Goal: Entertainment & Leisure: Consume media (video, audio)

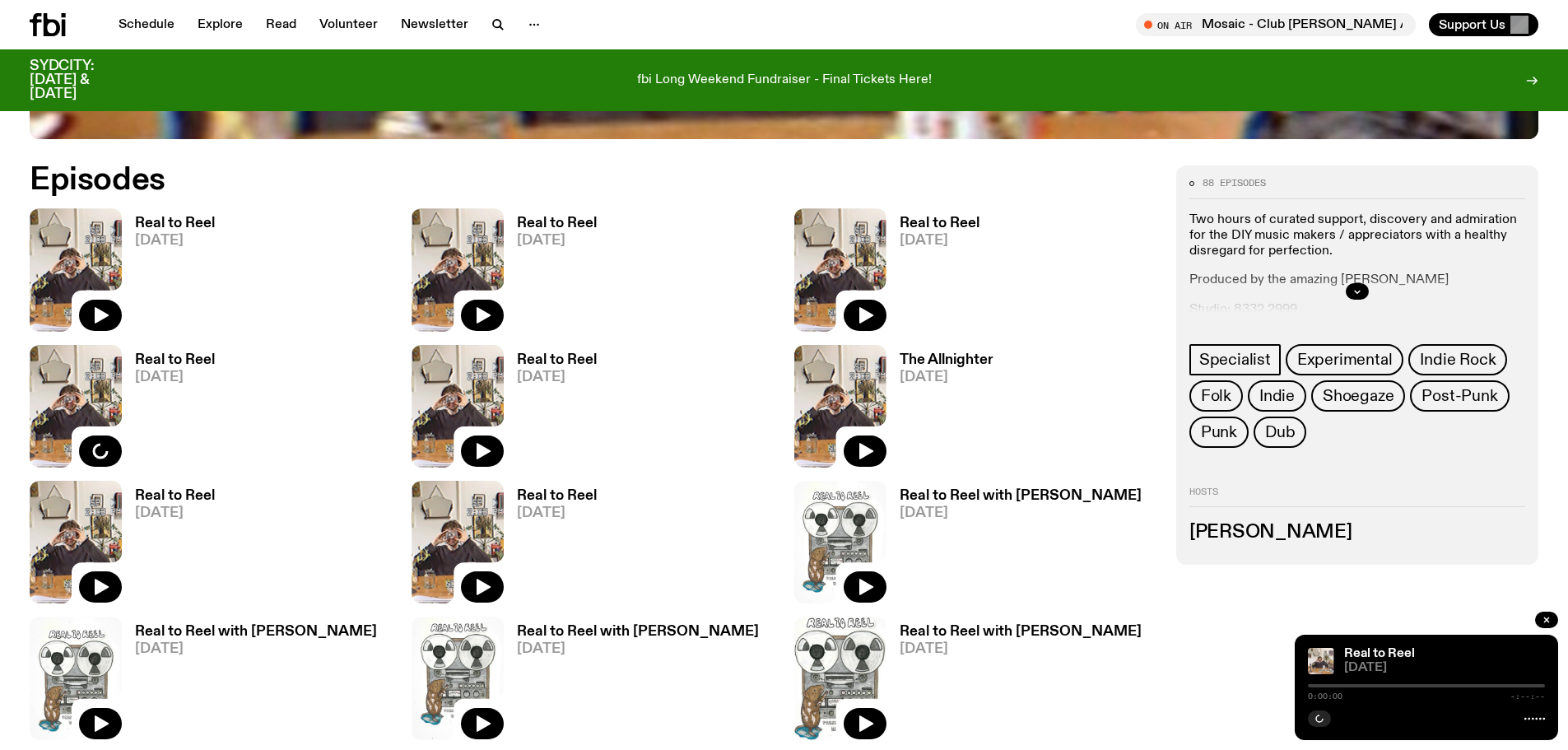
scroll to position [979, 0]
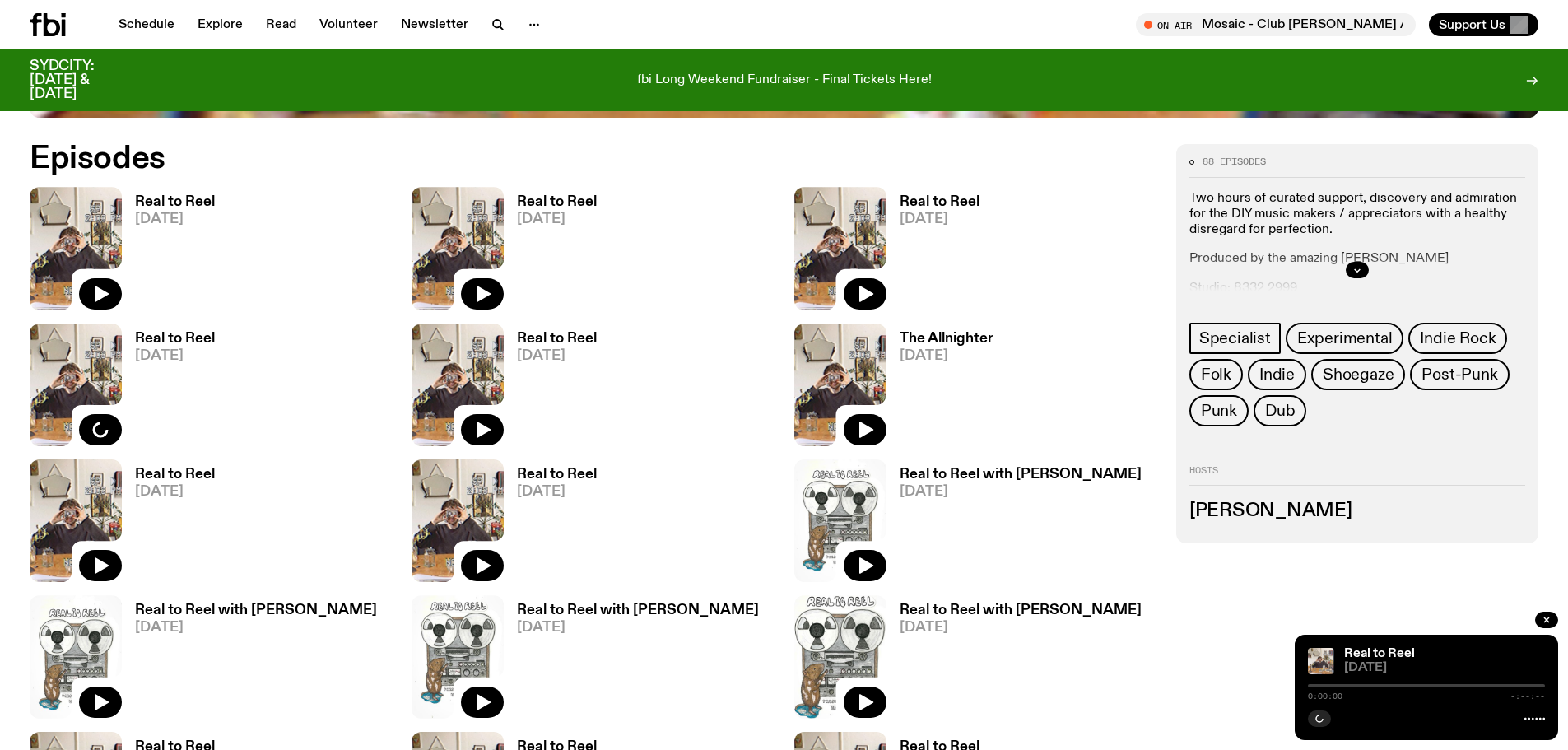
drag, startPoint x: 179, startPoint y: 200, endPoint x: 201, endPoint y: 211, distance: 24.6
click at [179, 199] on h3 "Real to Reel" at bounding box center [174, 202] width 79 height 14
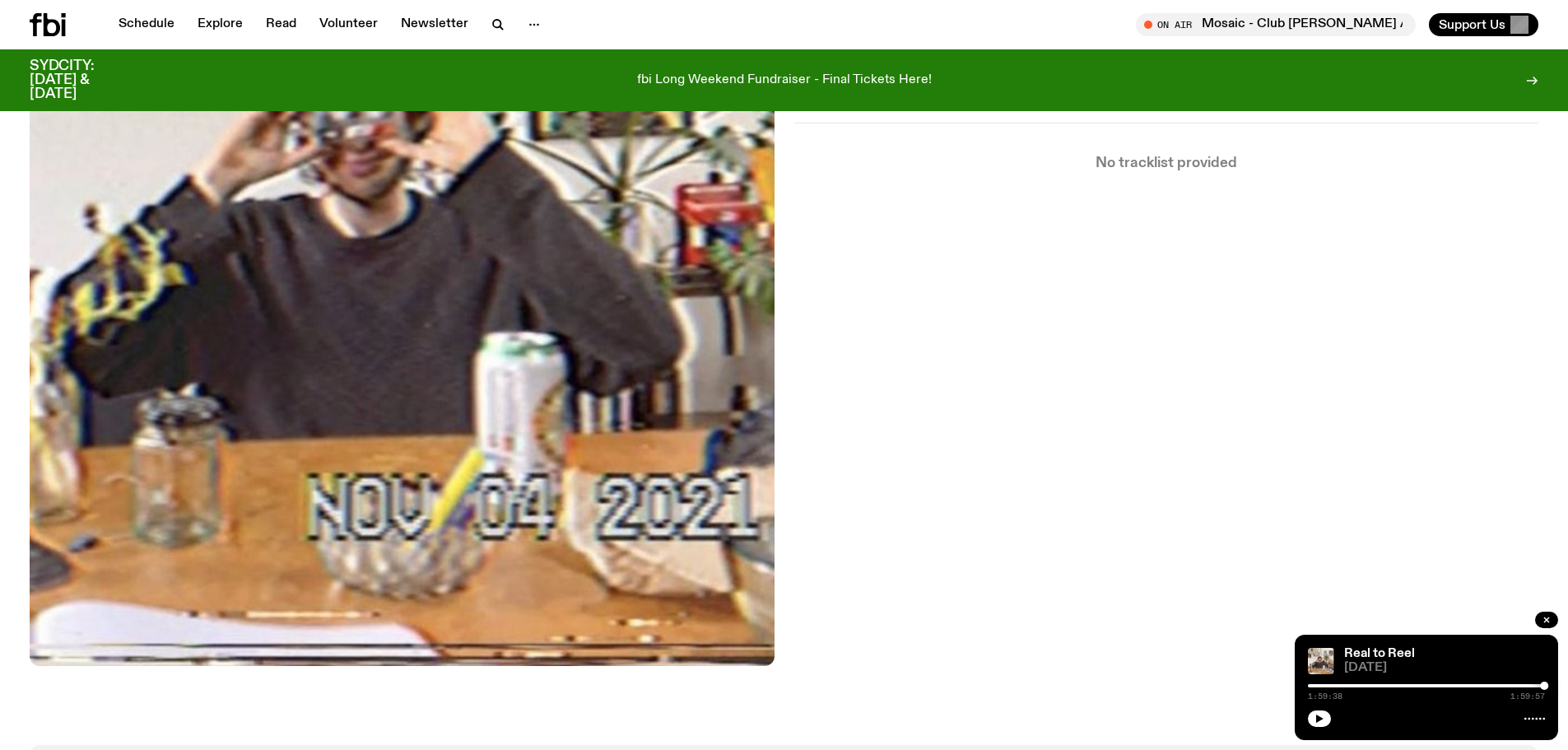
scroll to position [406, 0]
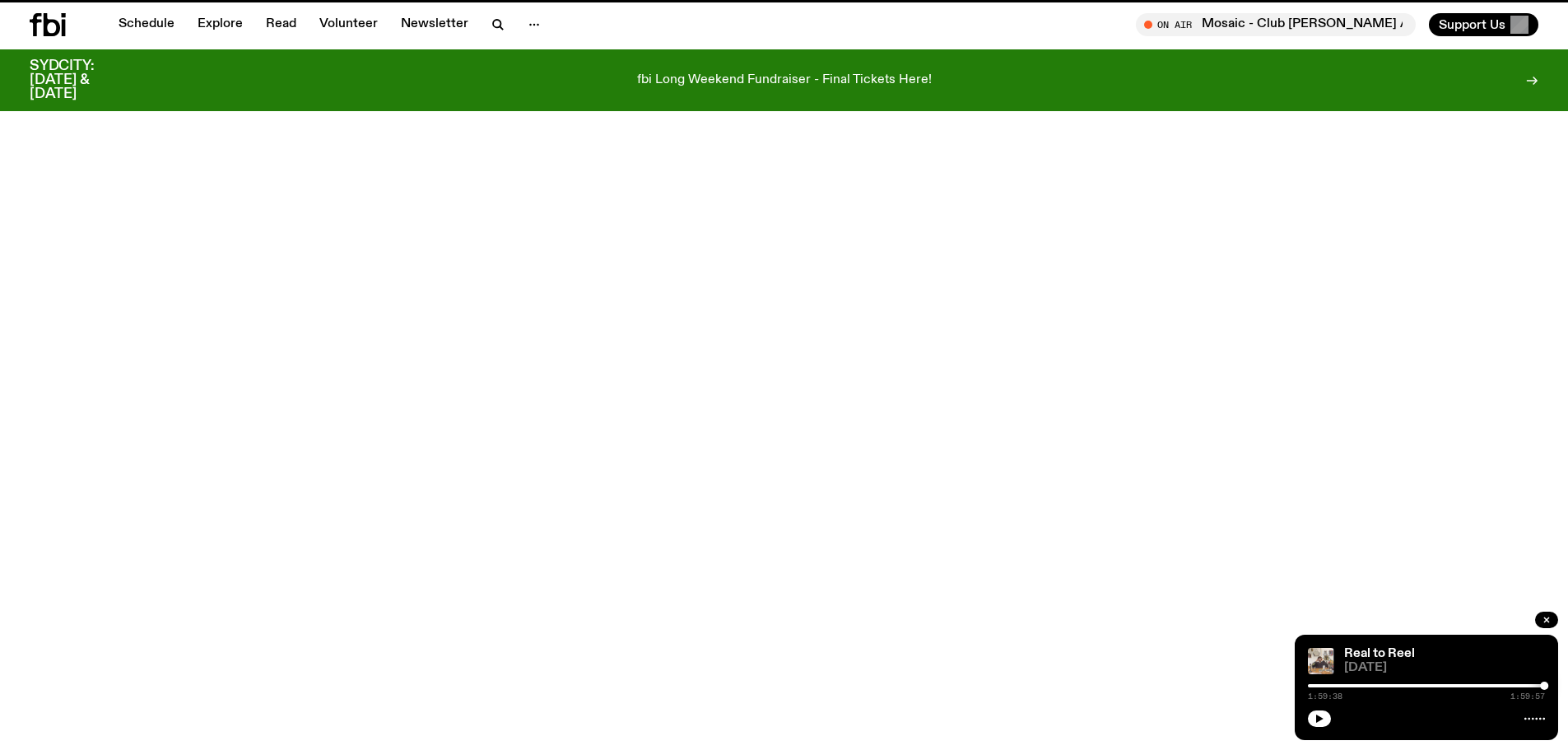
scroll to position [979, 0]
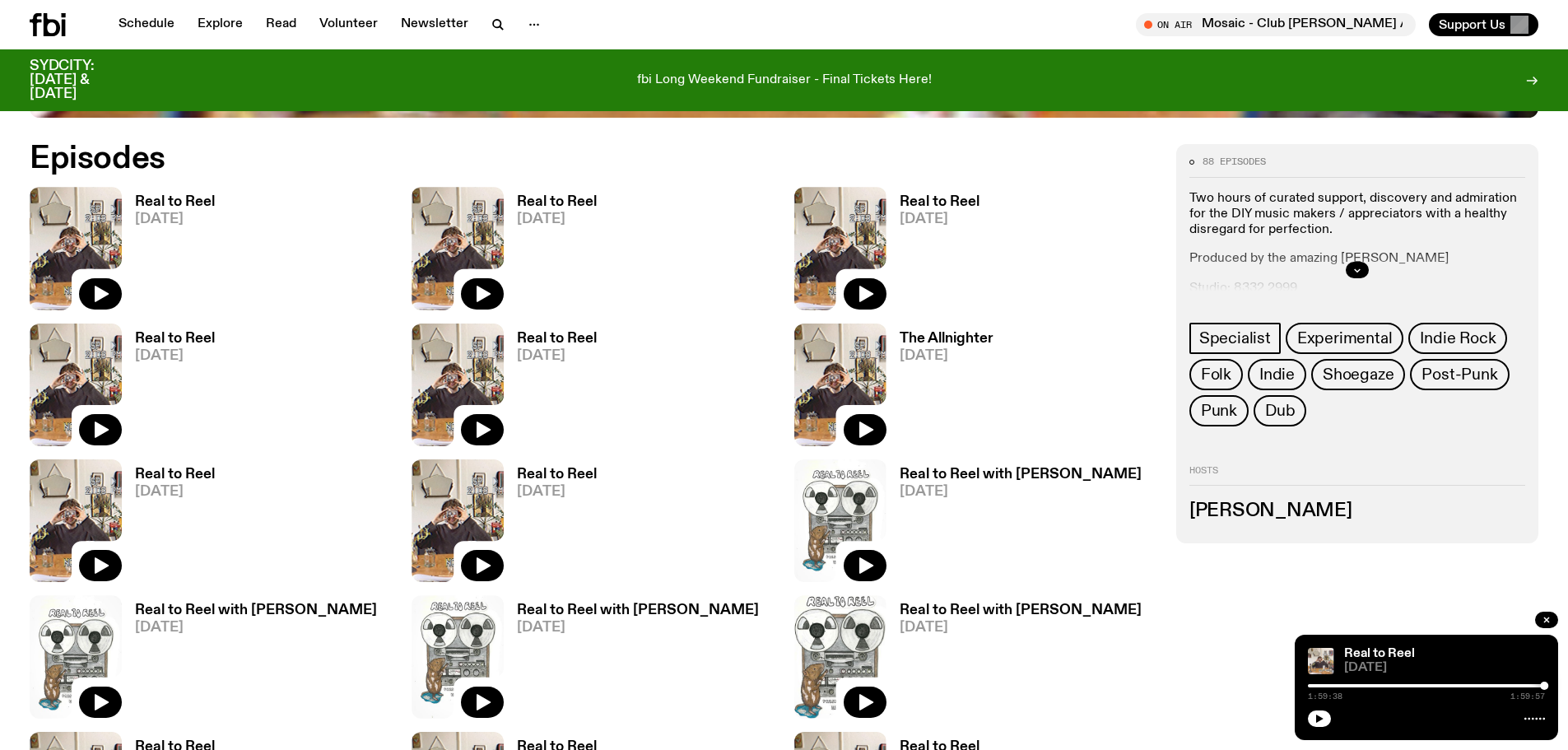
click at [555, 198] on h3 "Real to Reel" at bounding box center [556, 202] width 79 height 14
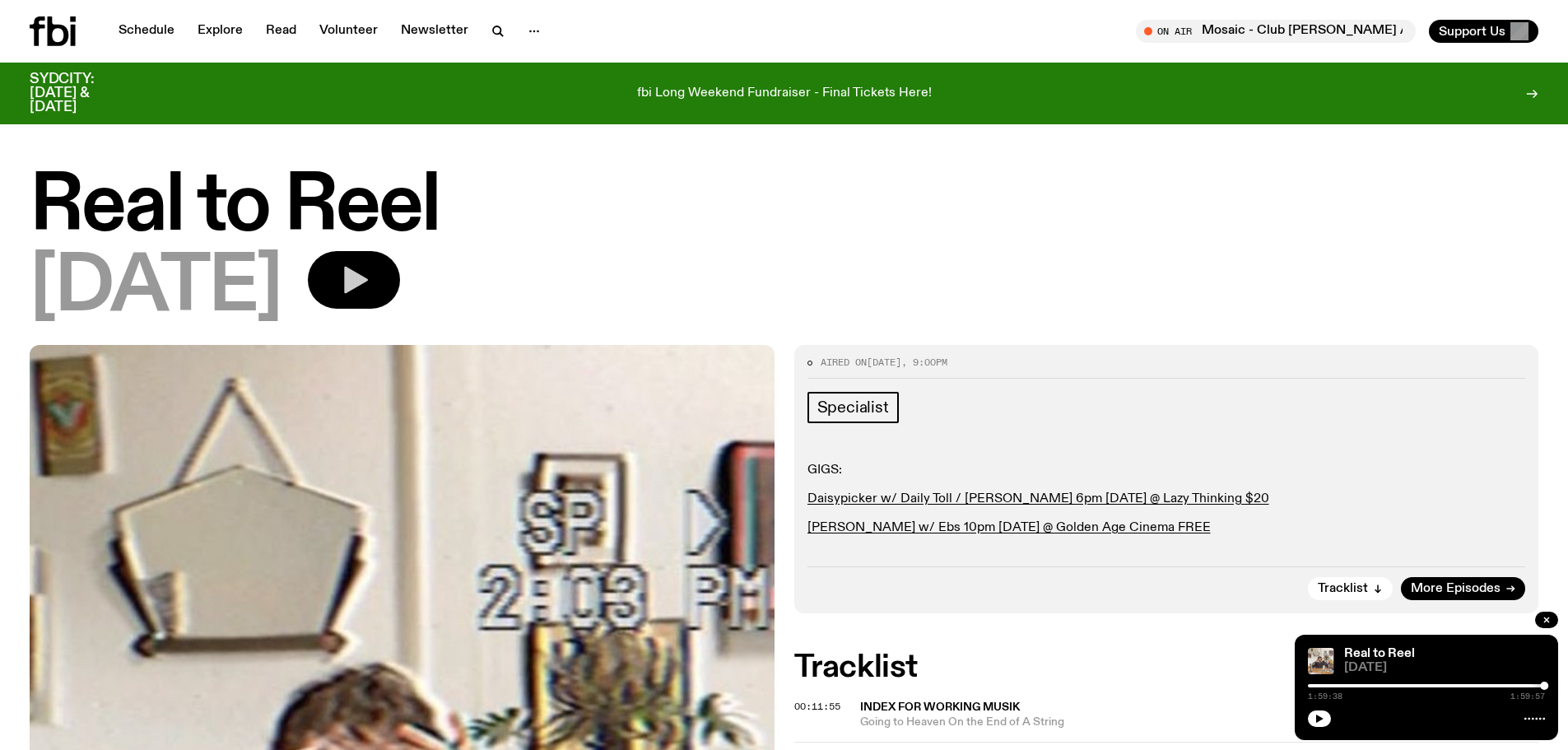
click at [400, 265] on button "button" at bounding box center [354, 279] width 92 height 57
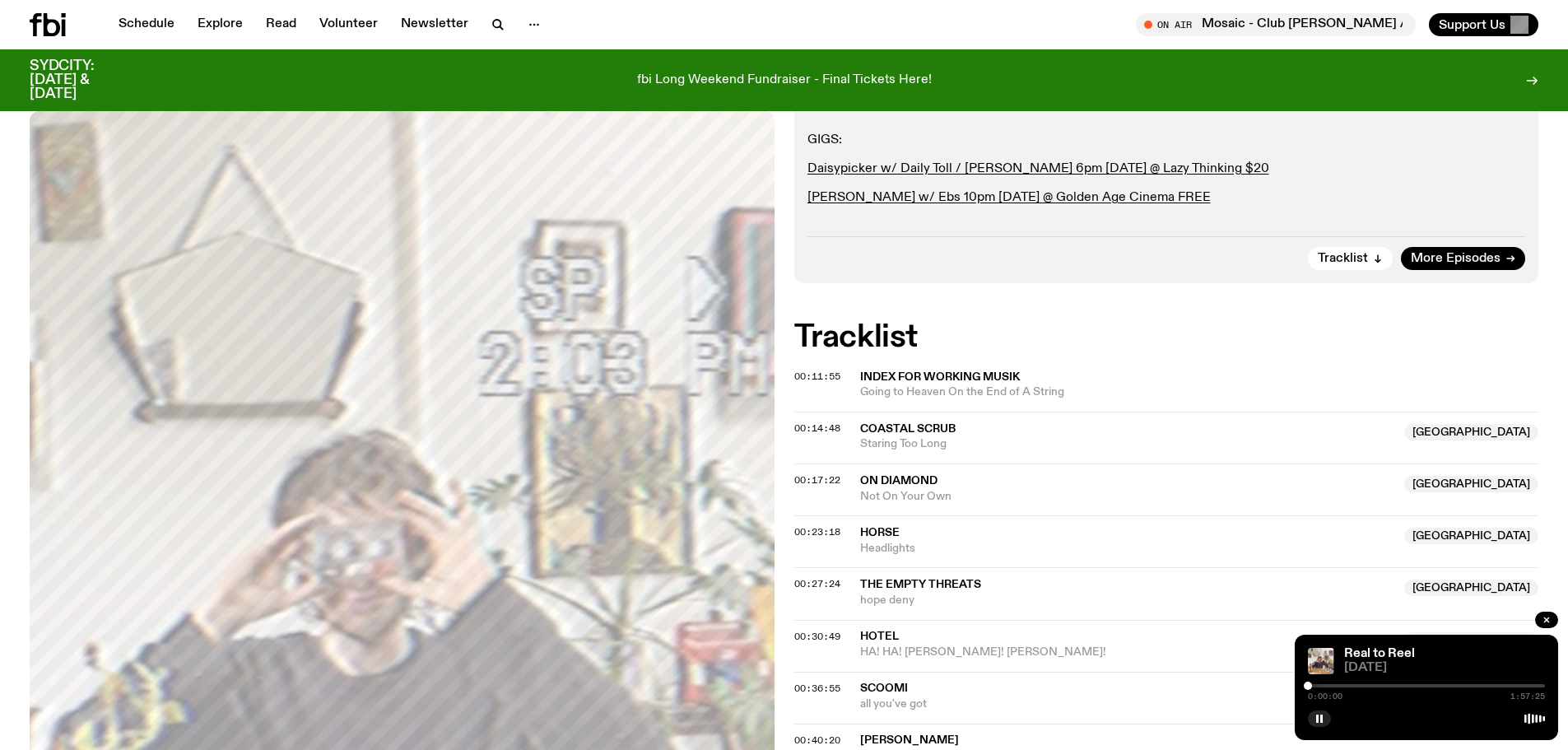
scroll to position [404, 0]
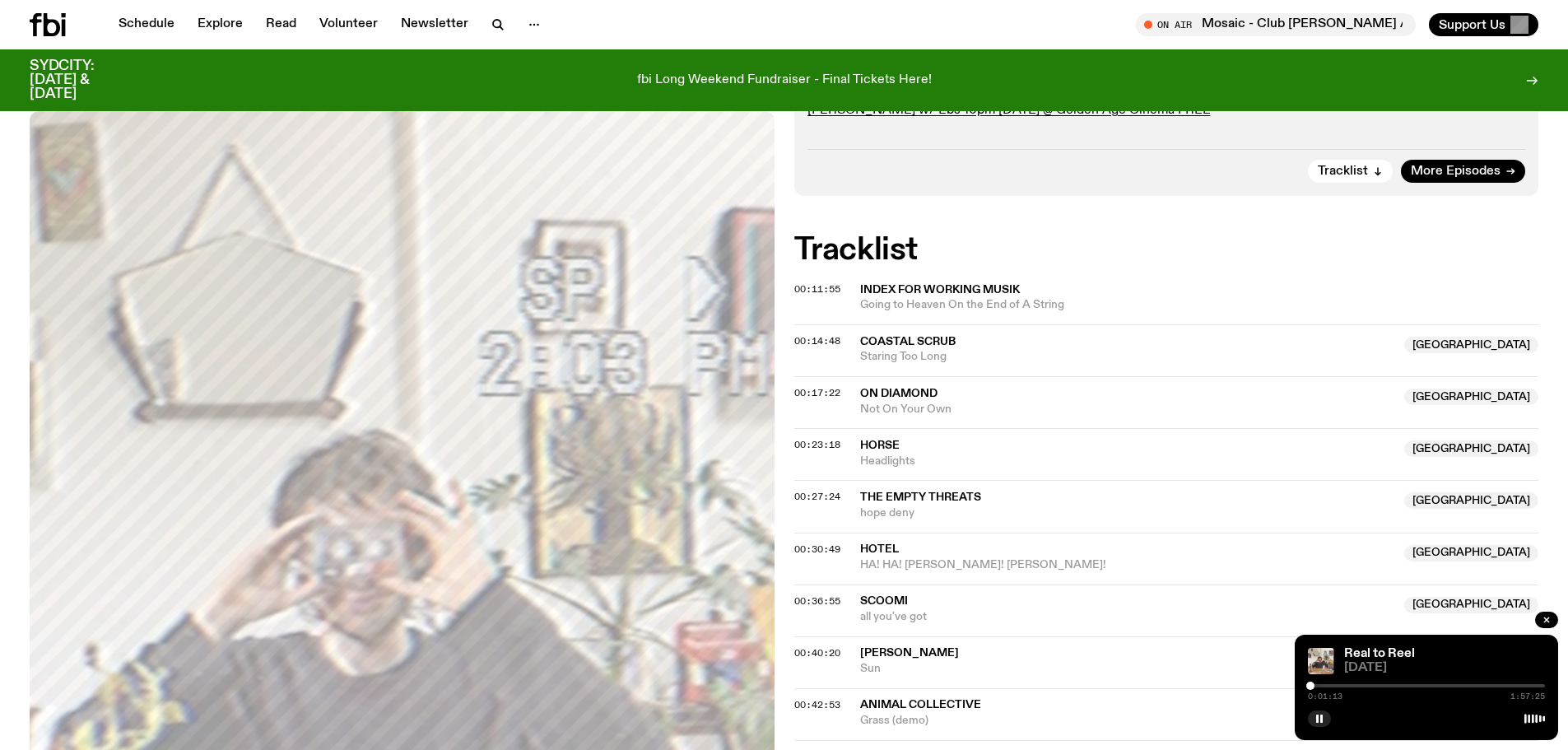
click at [1311, 687] on div at bounding box center [1310, 685] width 9 height 9
click at [824, 287] on span "00:11:55" at bounding box center [817, 289] width 46 height 13
click at [822, 335] on span "00:14:48" at bounding box center [817, 341] width 46 height 13
click at [1342, 687] on div at bounding box center [1426, 685] width 237 height 3
click at [814, 393] on span "00:17:22" at bounding box center [817, 393] width 46 height 13
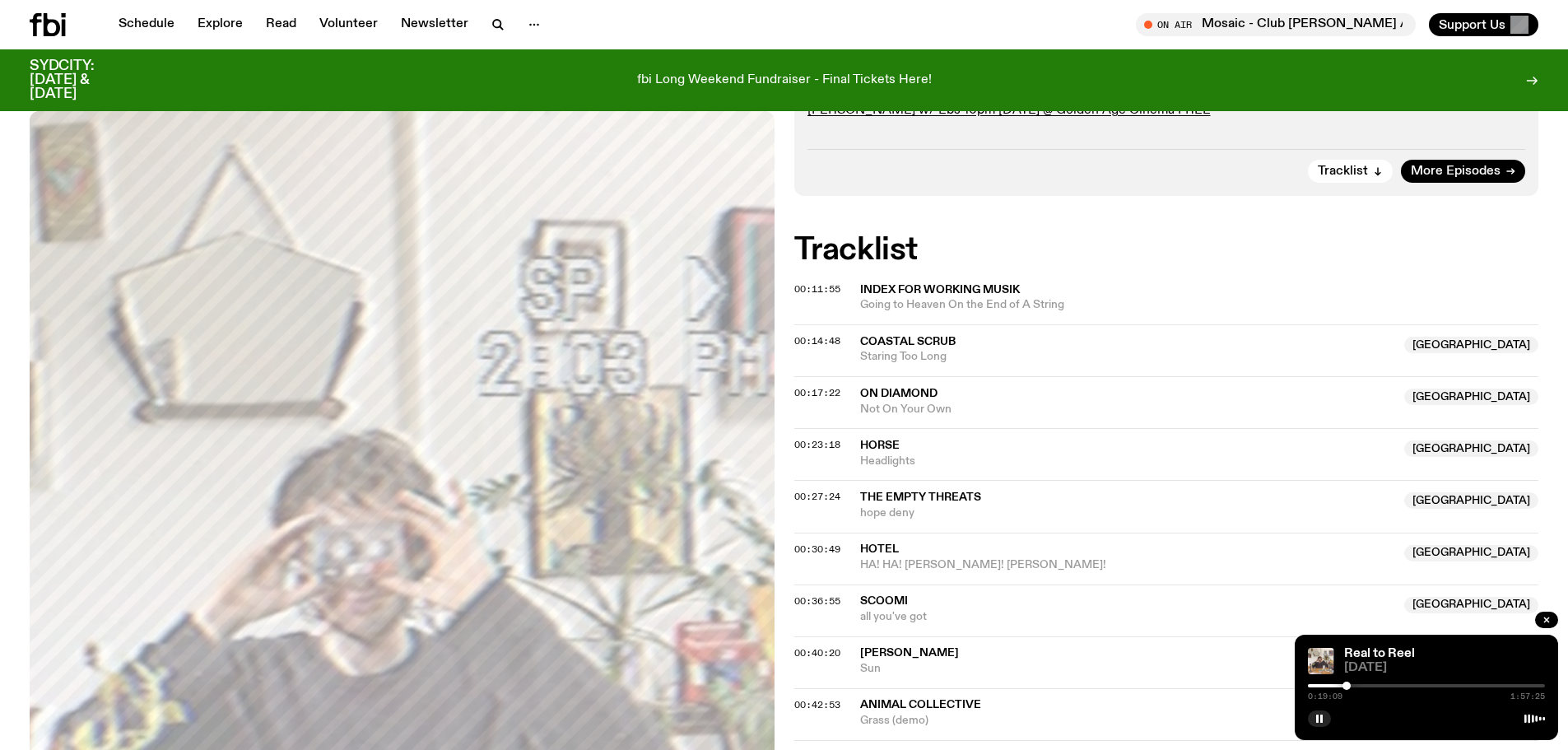
click at [1347, 683] on div at bounding box center [1346, 685] width 9 height 9
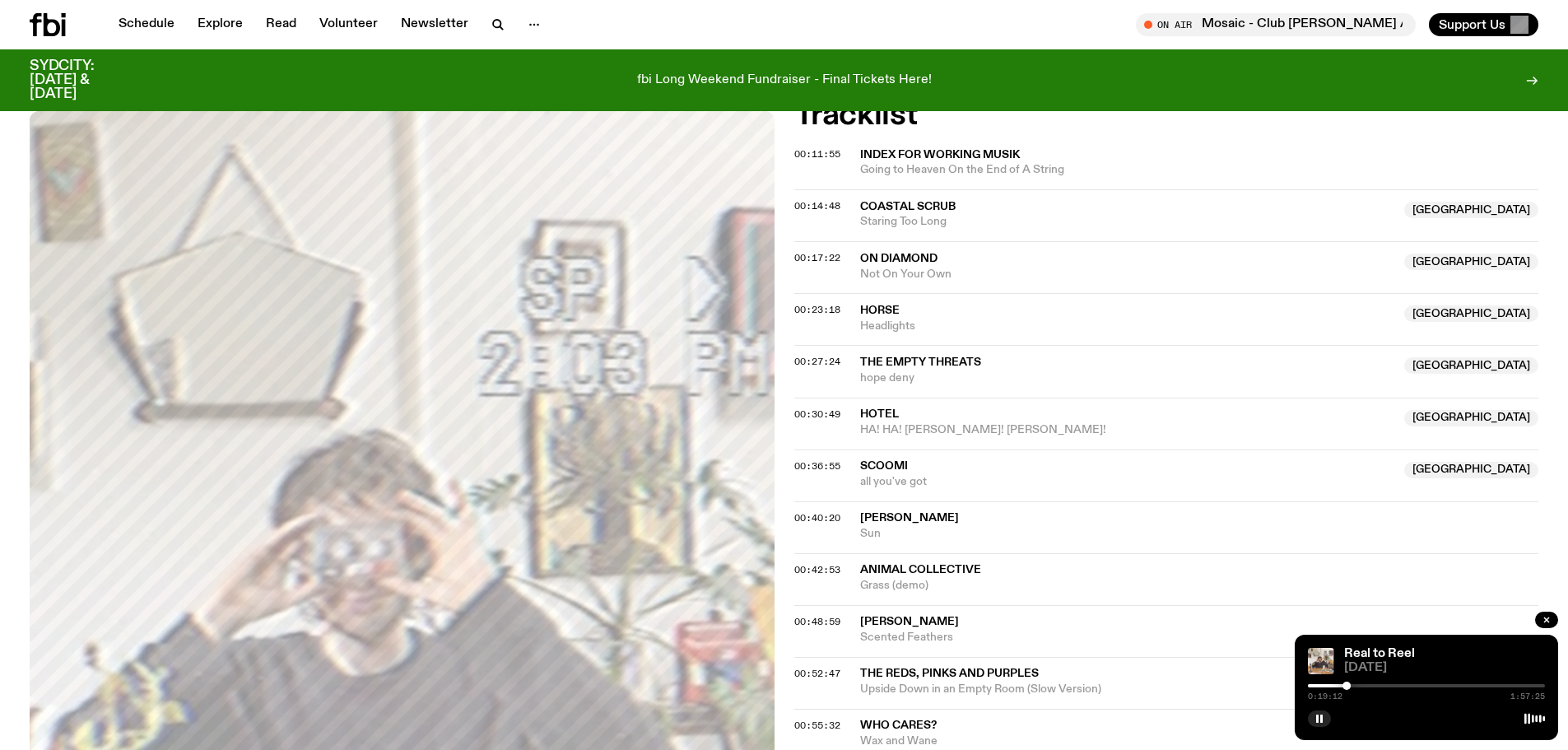
scroll to position [569, 0]
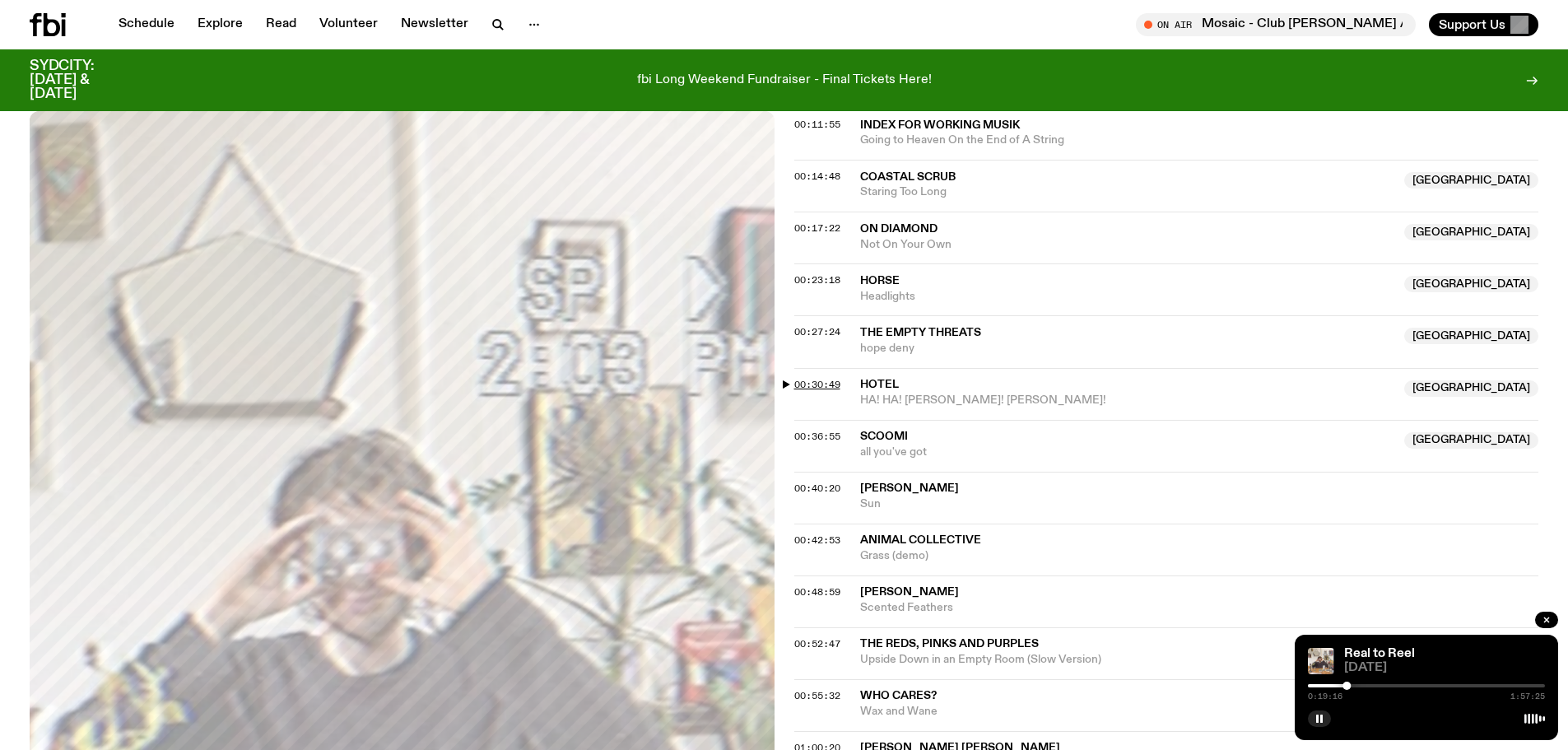
click at [822, 383] on span "00:30:49" at bounding box center [817, 385] width 46 height 13
click at [1373, 684] on div at bounding box center [1373, 685] width 9 height 9
click at [825, 431] on span "00:36:55" at bounding box center [817, 436] width 46 height 13
click at [1385, 686] on div at bounding box center [1382, 685] width 9 height 9
click at [1388, 688] on div at bounding box center [1388, 685] width 9 height 9
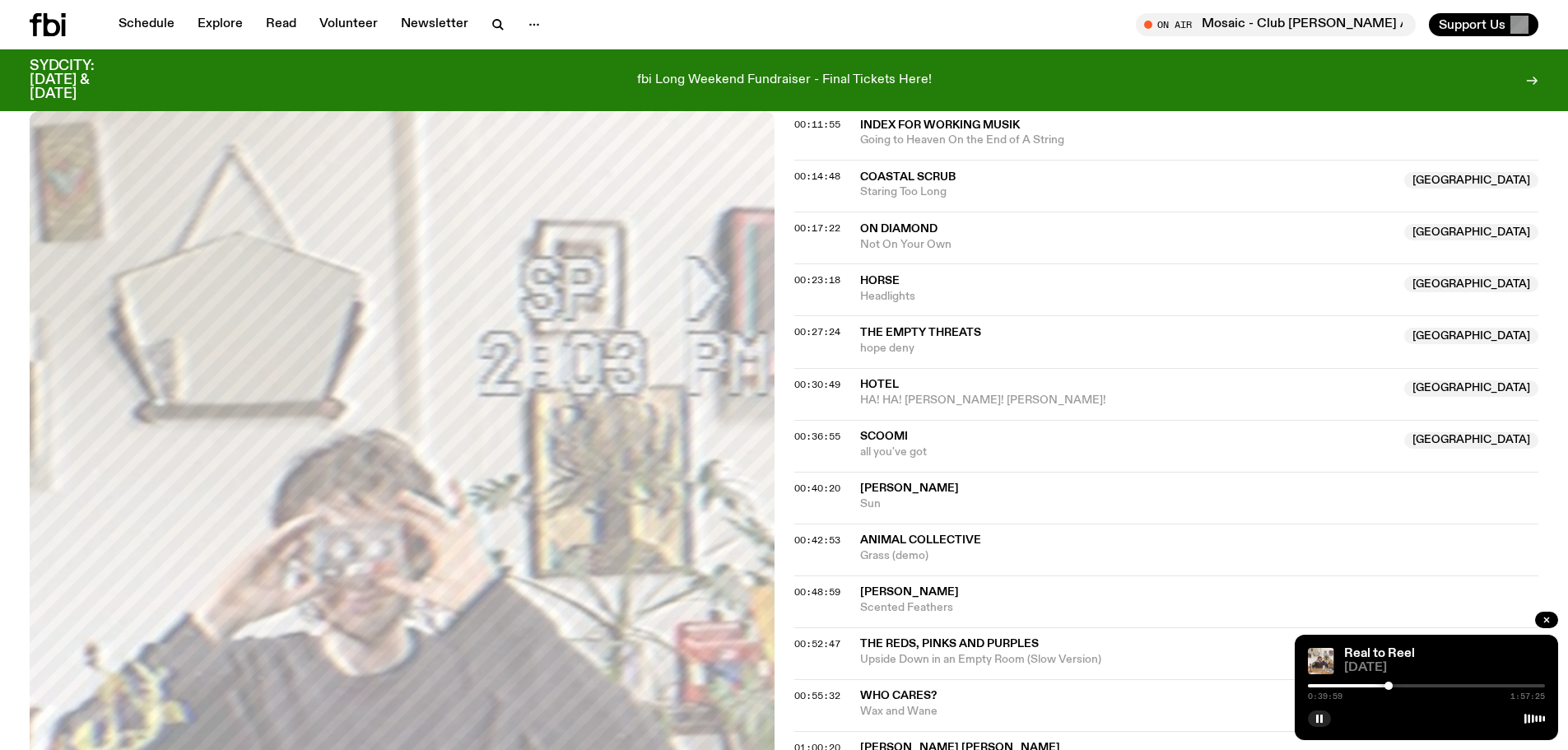
scroll to position [651, 0]
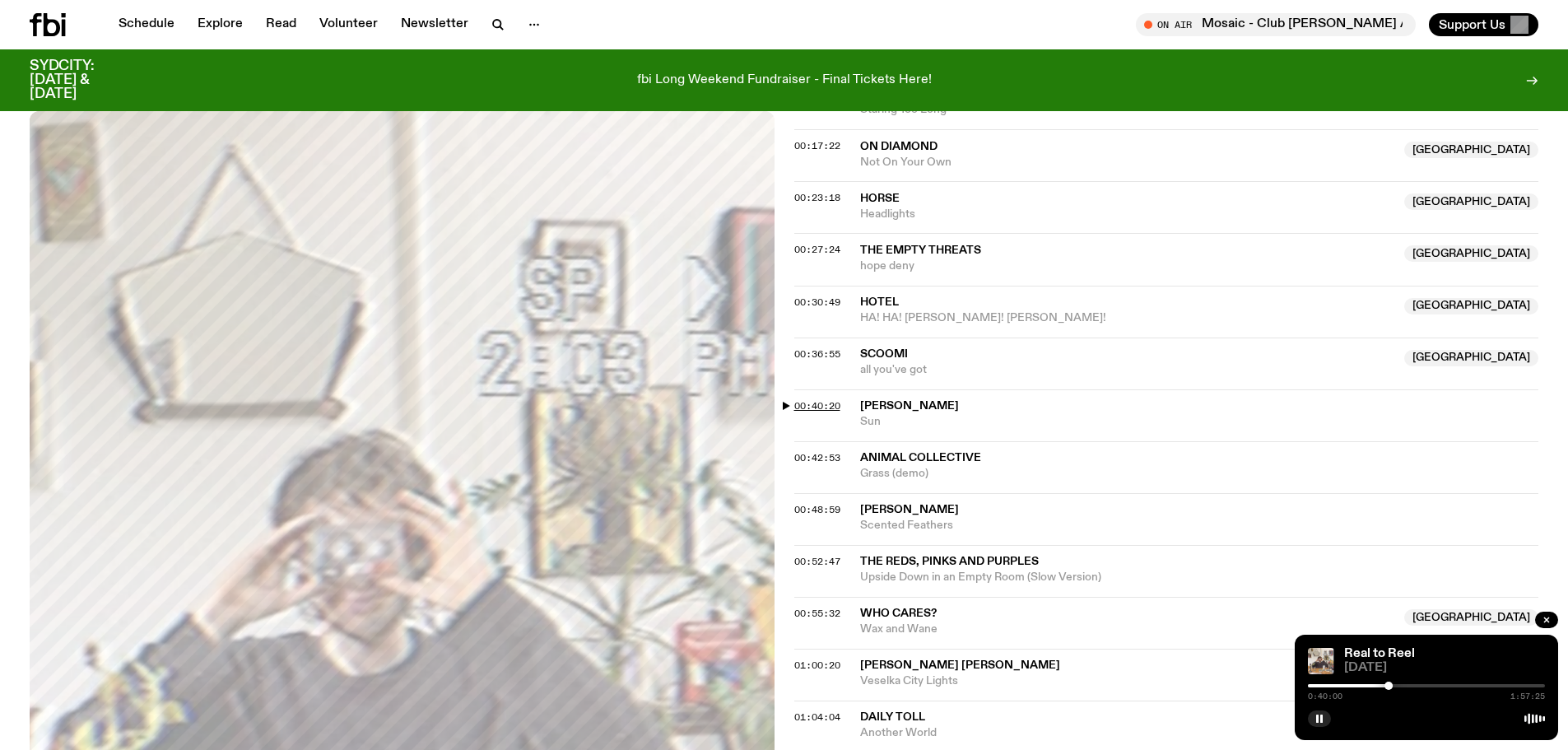
click at [834, 404] on span "00:40:20" at bounding box center [817, 406] width 46 height 13
click at [1394, 686] on div at bounding box center [1393, 685] width 9 height 9
click at [1399, 687] on div at bounding box center [1426, 685] width 237 height 3
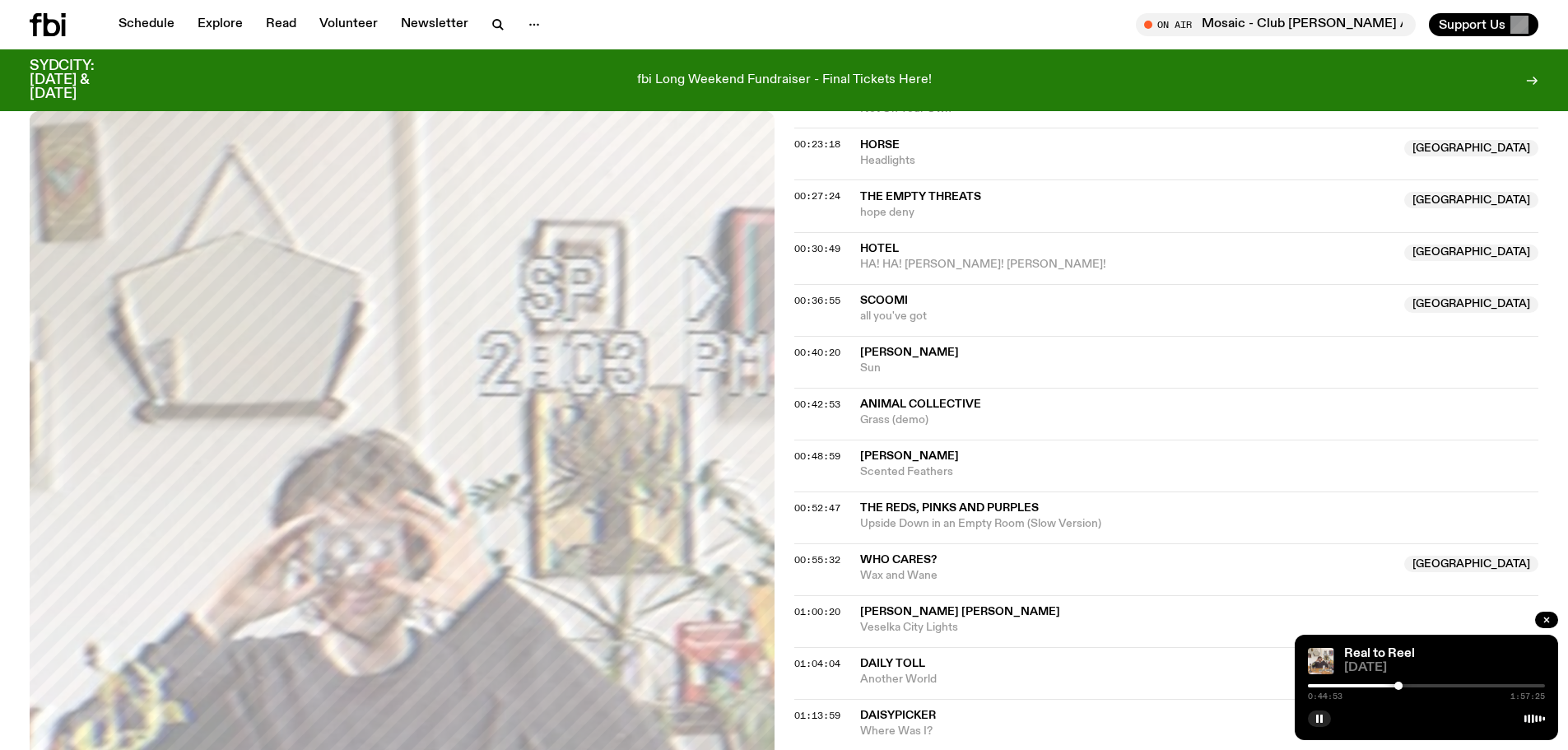
scroll to position [734, 0]
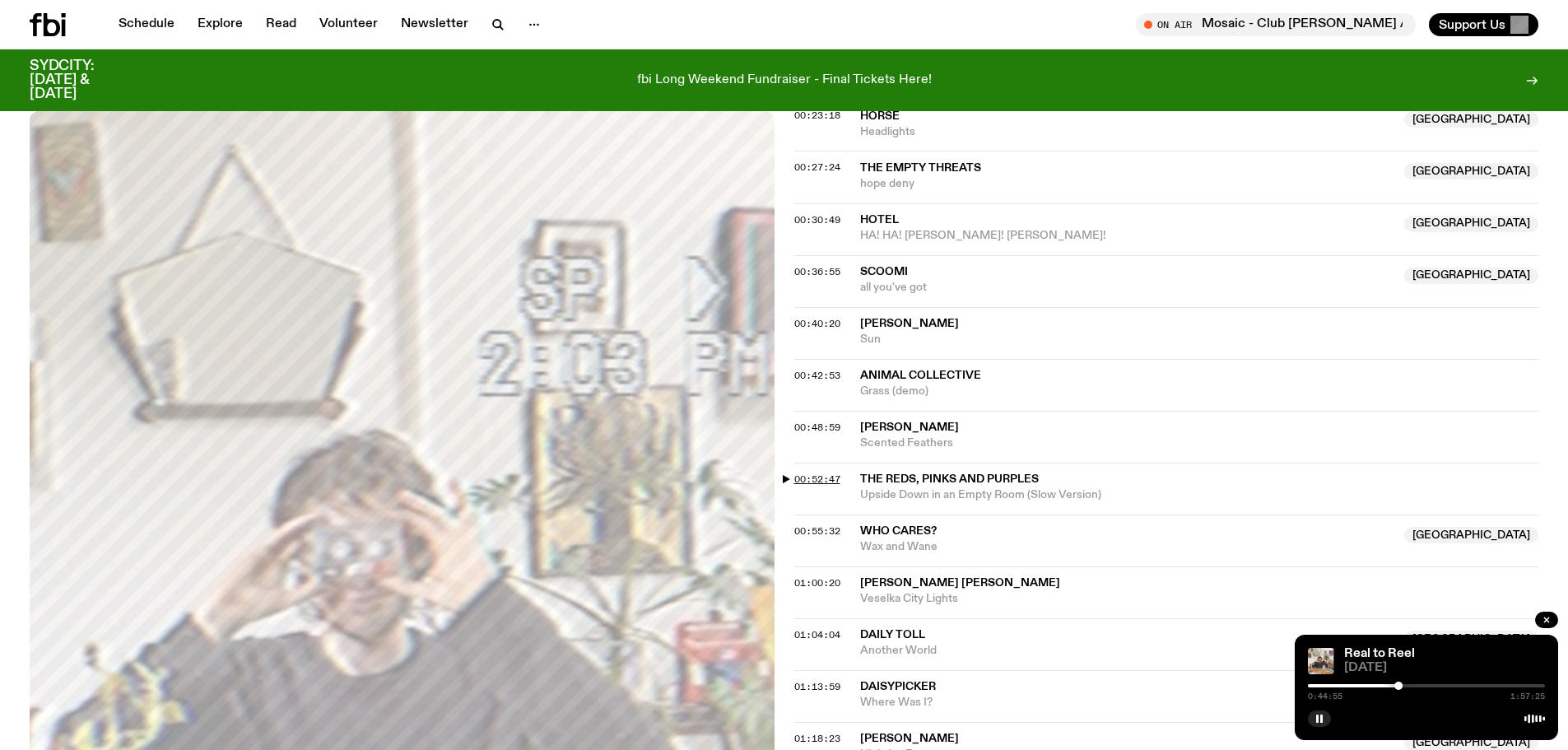
click at [831, 478] on span "00:52:47" at bounding box center [817, 479] width 46 height 13
click at [1422, 681] on div "0:52:48 1:57:25" at bounding box center [1426, 691] width 237 height 20
click at [1420, 686] on div at bounding box center [1426, 685] width 237 height 3
click at [806, 533] on span "00:55:32" at bounding box center [817, 531] width 46 height 13
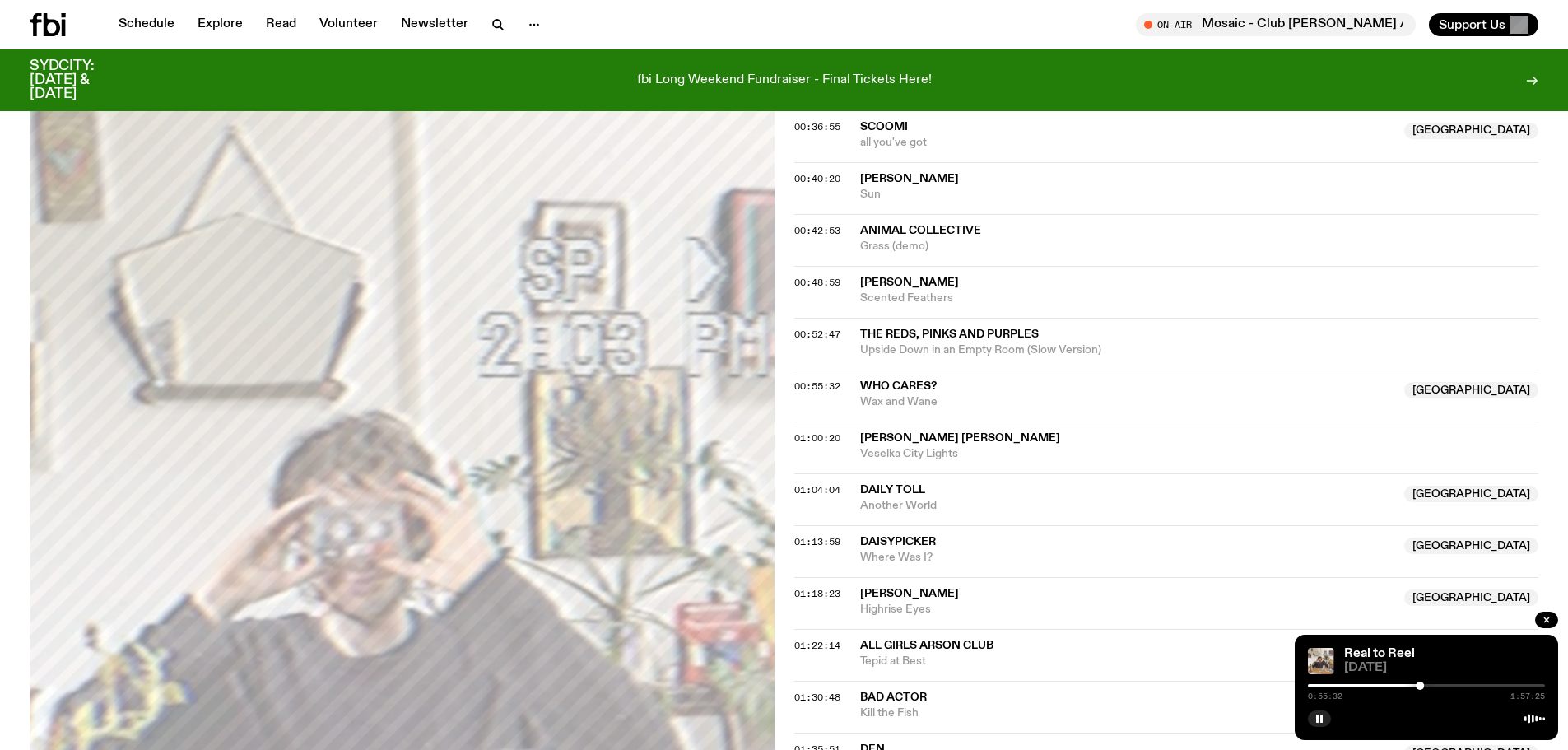
scroll to position [898, 0]
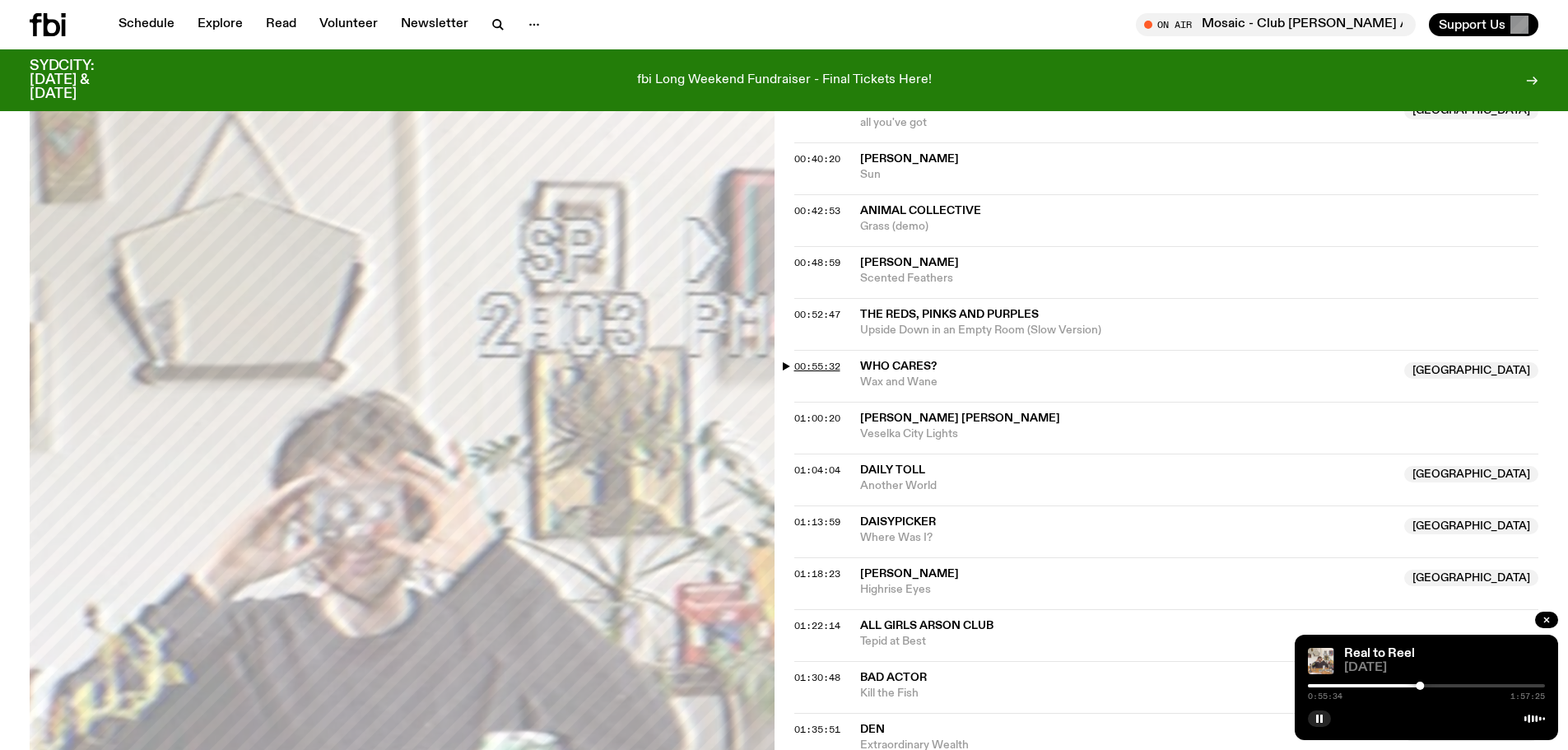
click at [822, 365] on span "00:55:32" at bounding box center [817, 366] width 46 height 13
click at [1423, 685] on div at bounding box center [1422, 685] width 9 height 9
click at [819, 419] on span "01:00:20" at bounding box center [817, 418] width 46 height 13
click at [1434, 685] on div at bounding box center [1433, 685] width 9 height 9
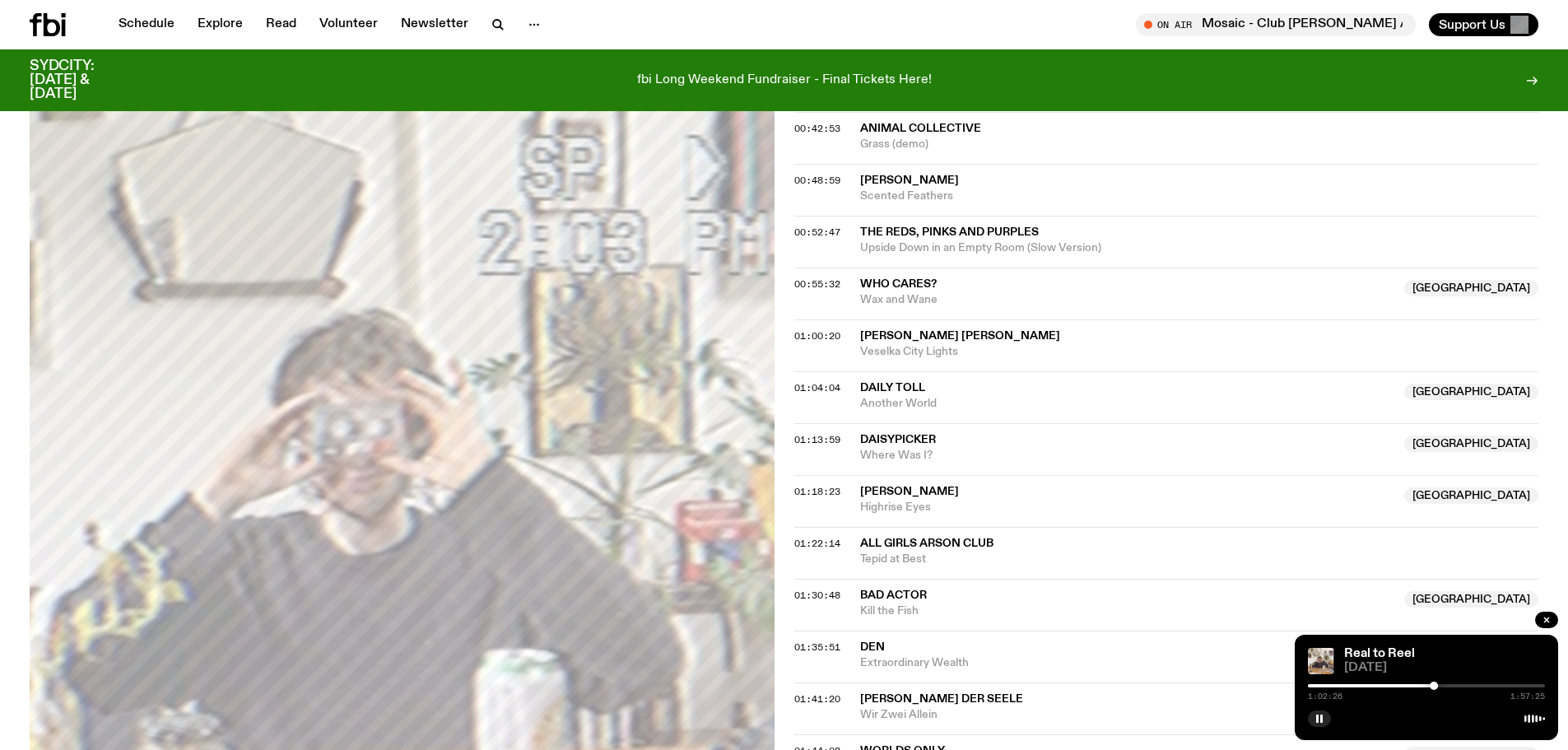
scroll to position [1145, 0]
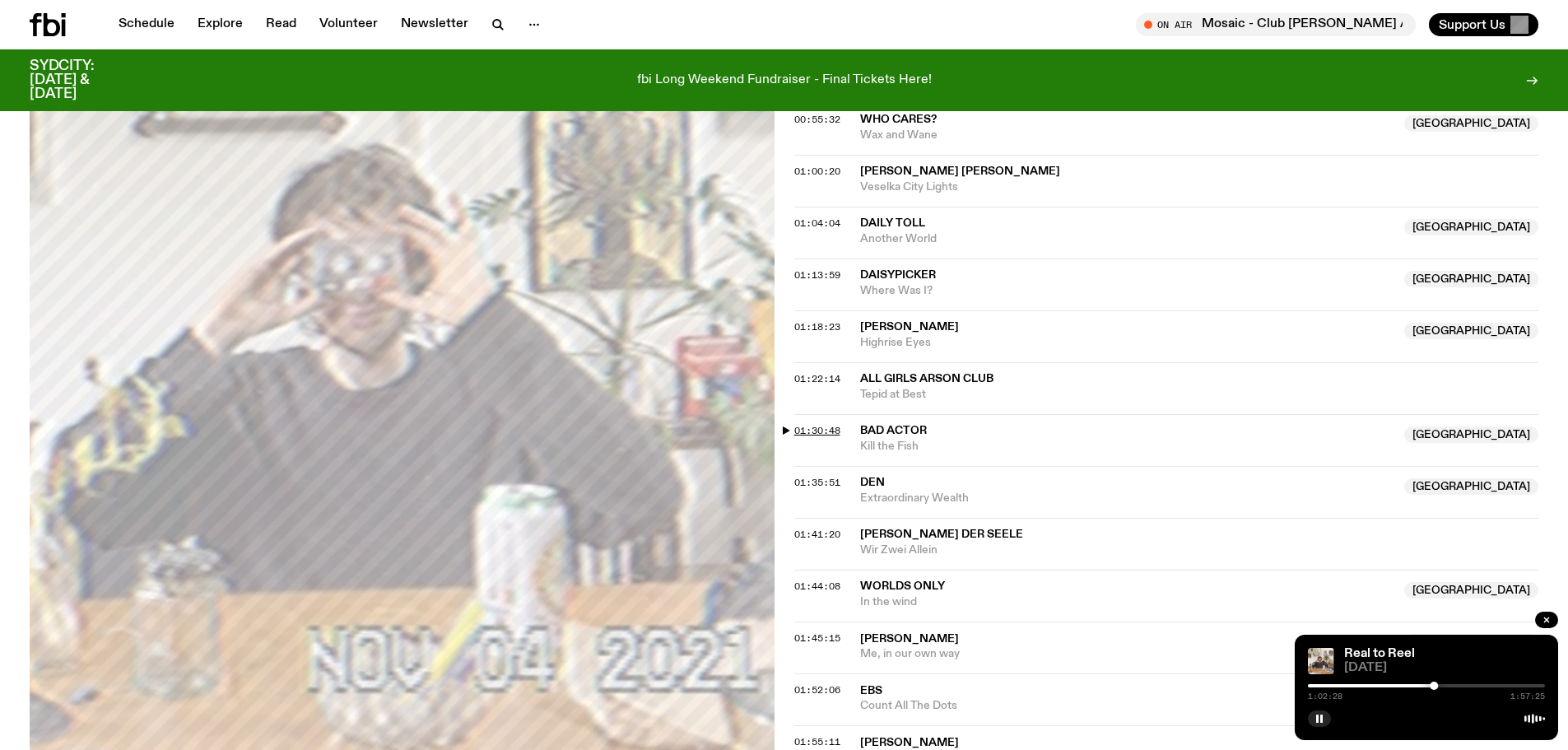
click at [816, 431] on span "01:30:48" at bounding box center [817, 430] width 46 height 13
click at [1494, 684] on div at bounding box center [1494, 685] width 9 height 9
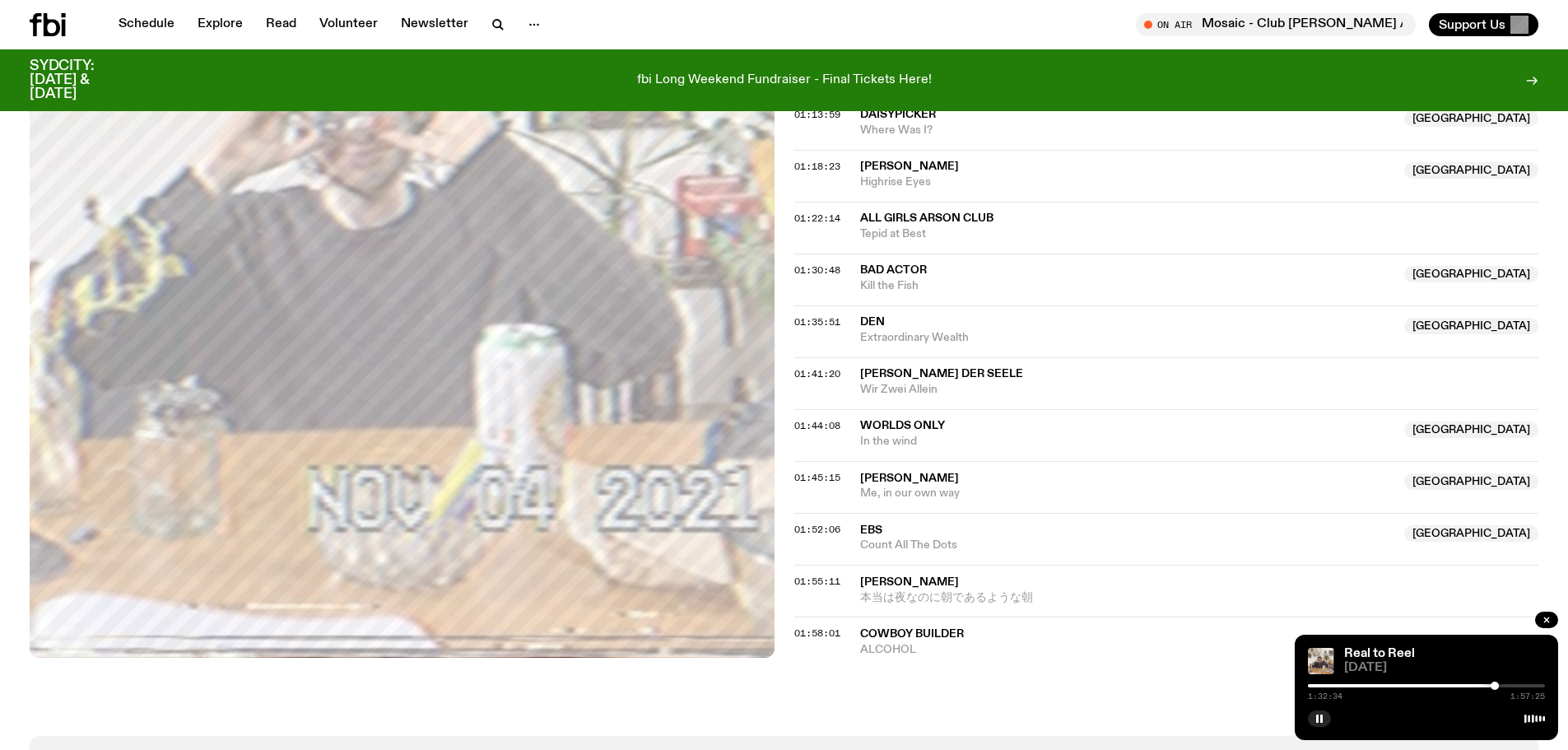
scroll to position [1310, 0]
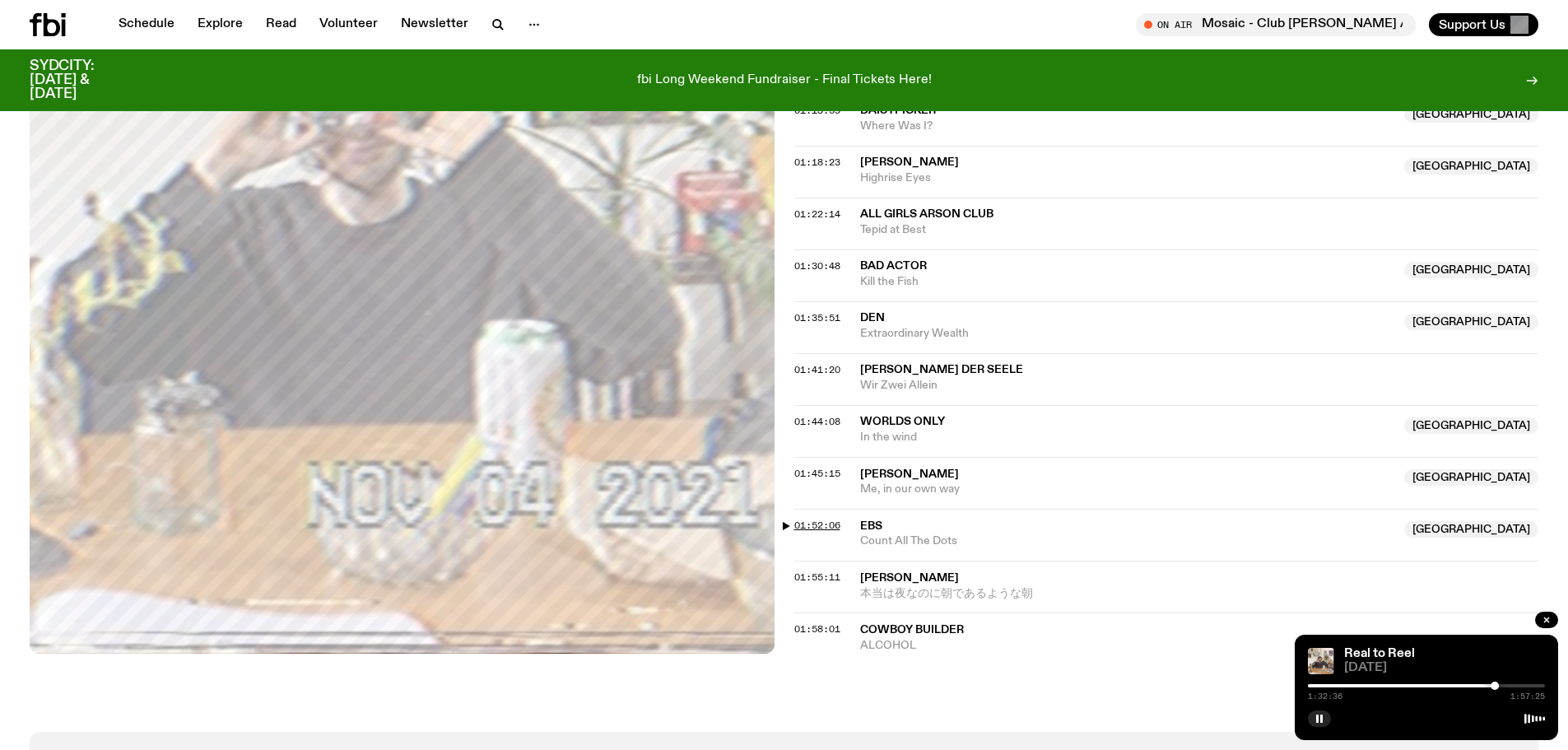
click at [822, 527] on span "01:52:06" at bounding box center [817, 525] width 46 height 13
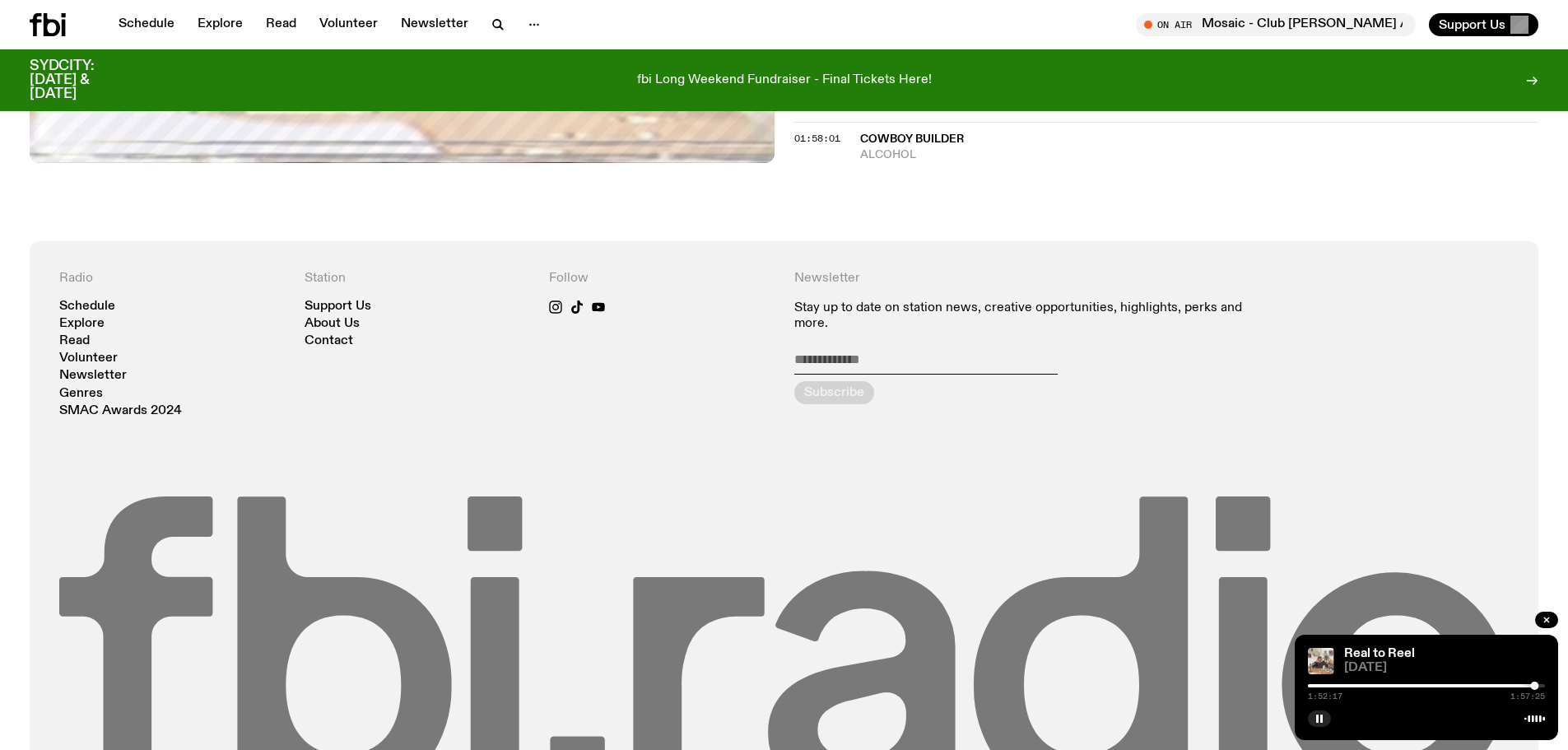
scroll to position [1956, 0]
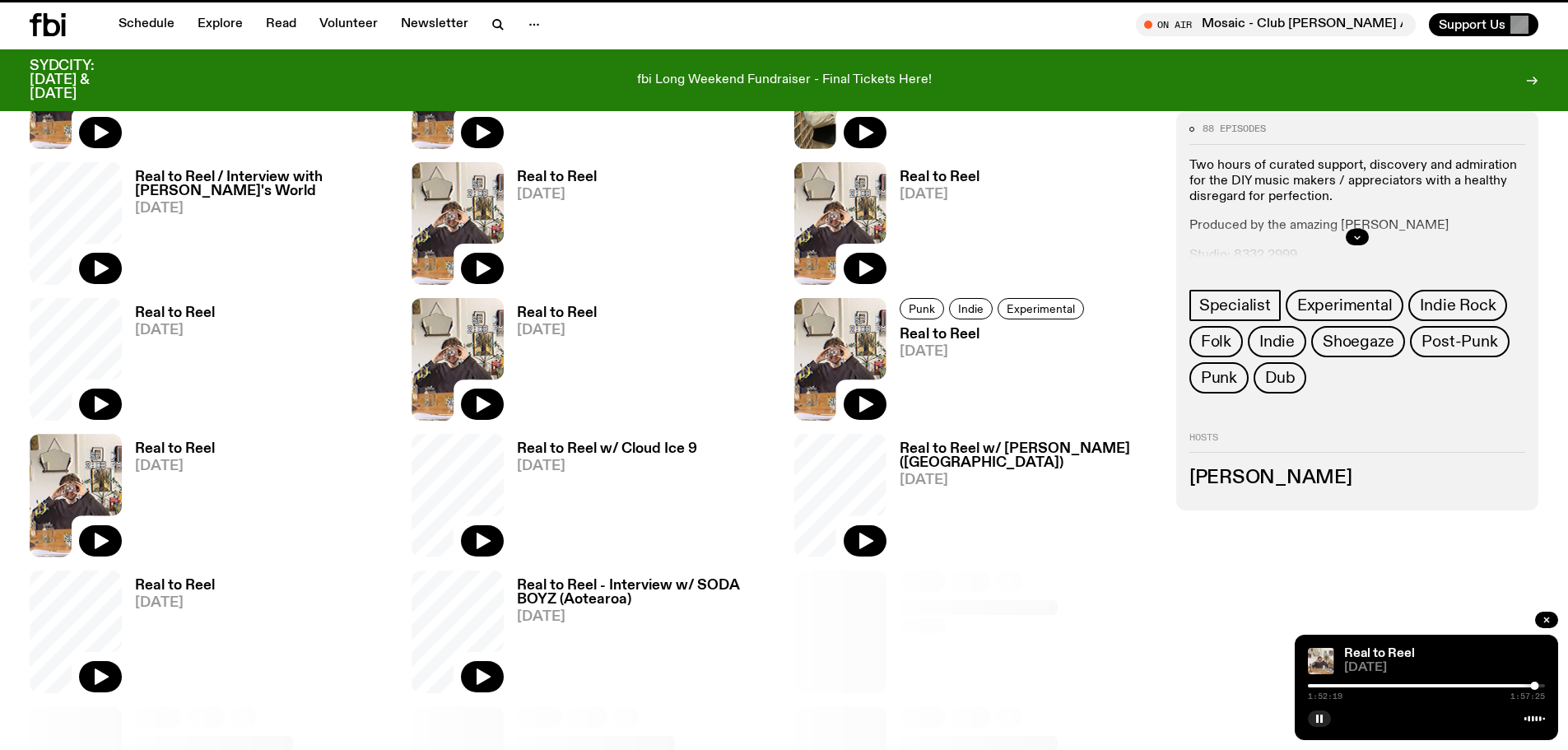
scroll to position [979, 0]
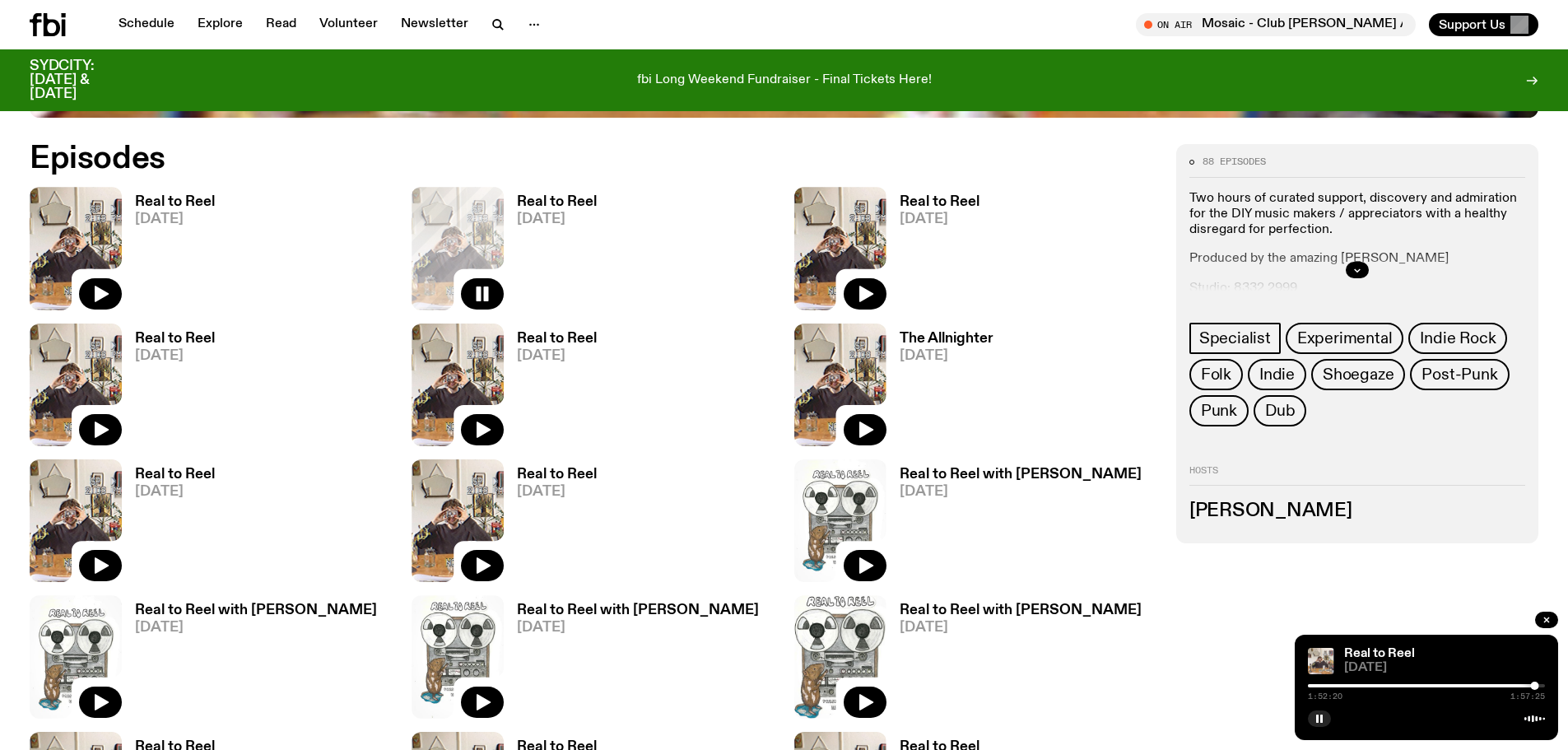
click at [965, 191] on div "Real to Reel [DATE]" at bounding box center [933, 248] width 93 height 122
click at [954, 204] on h3 "Real to Reel" at bounding box center [939, 202] width 79 height 14
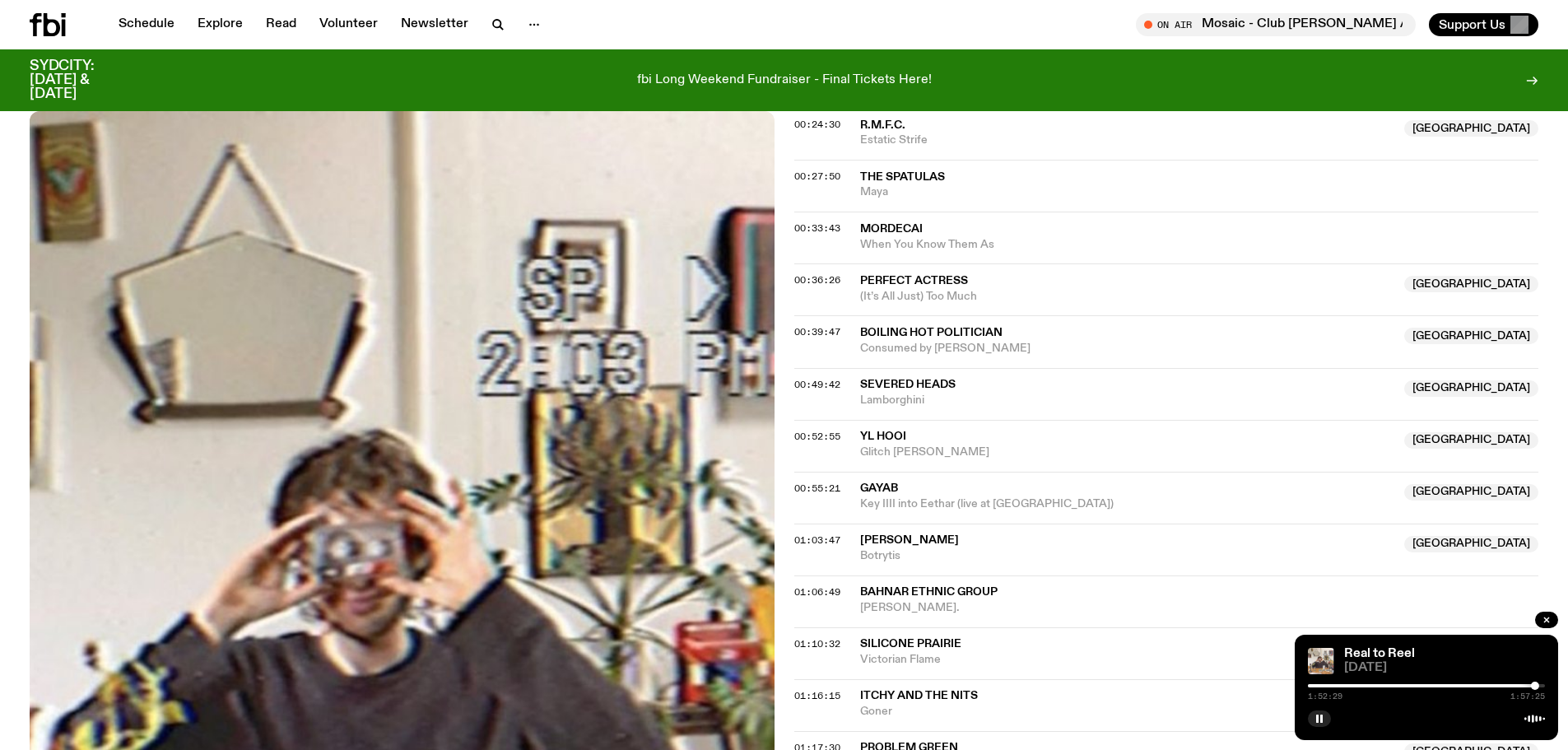
scroll to position [894, 0]
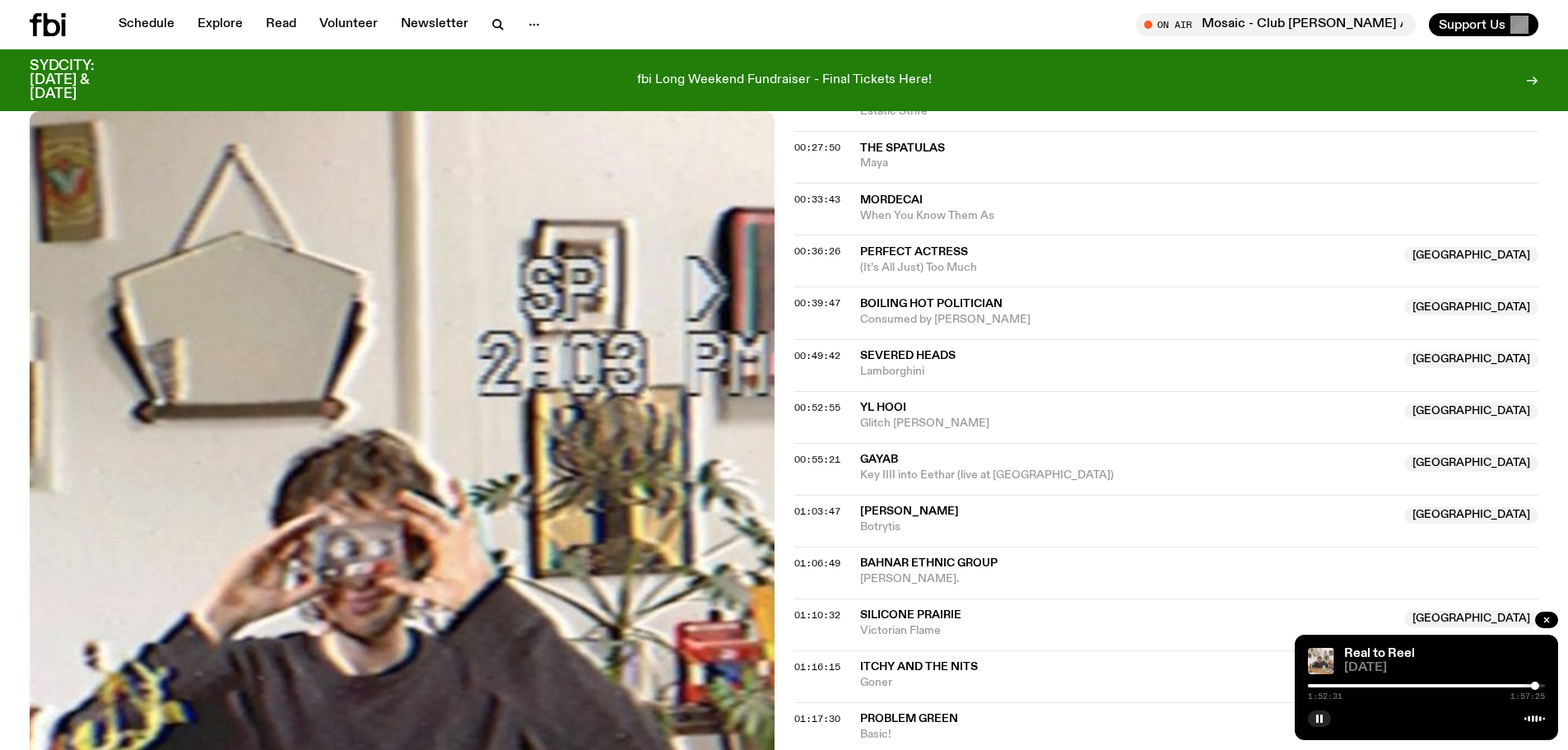
click at [894, 402] on span "YL Hooi" at bounding box center [883, 408] width 46 height 11
click at [1316, 717] on icon "button" at bounding box center [1319, 718] width 10 height 10
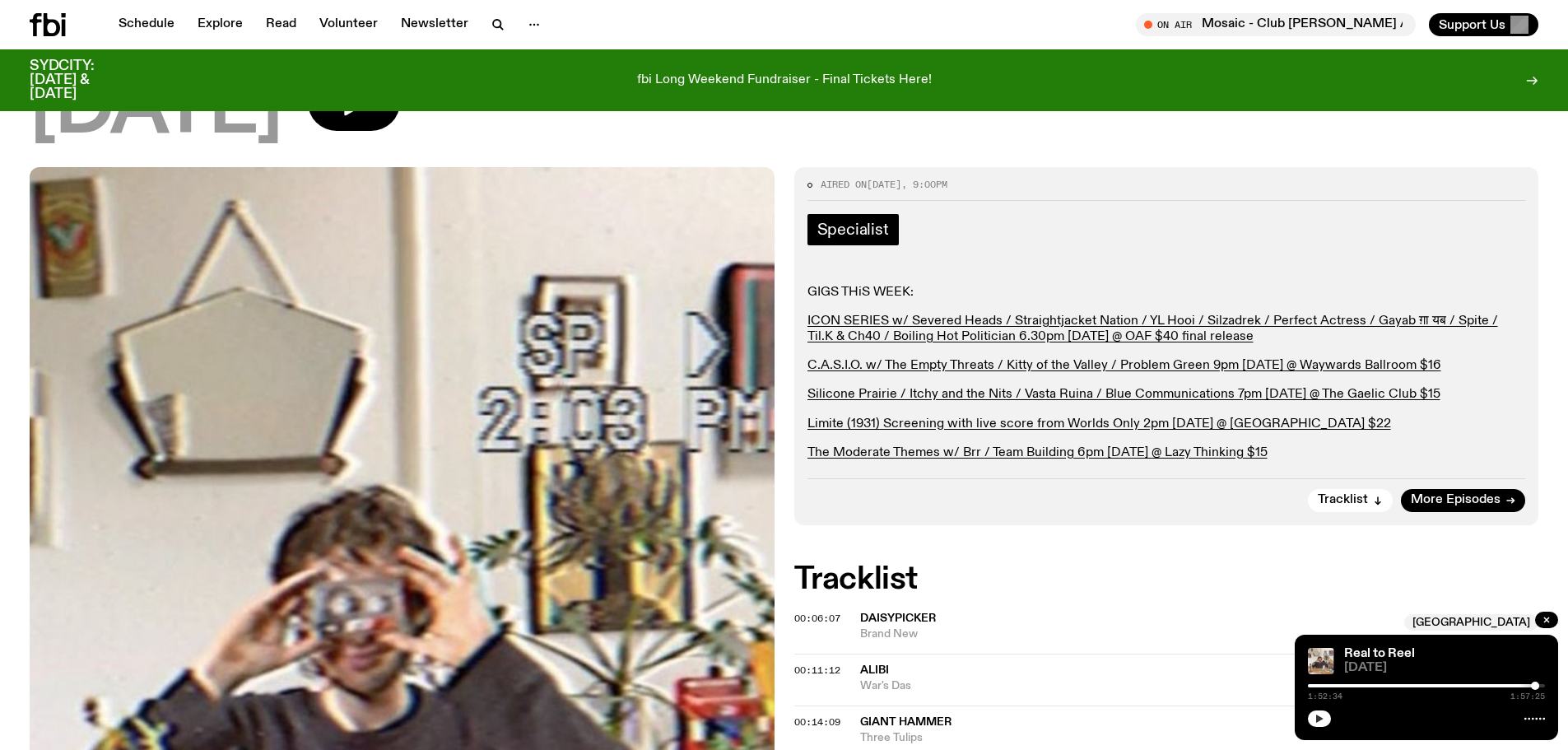
scroll to position [0, 0]
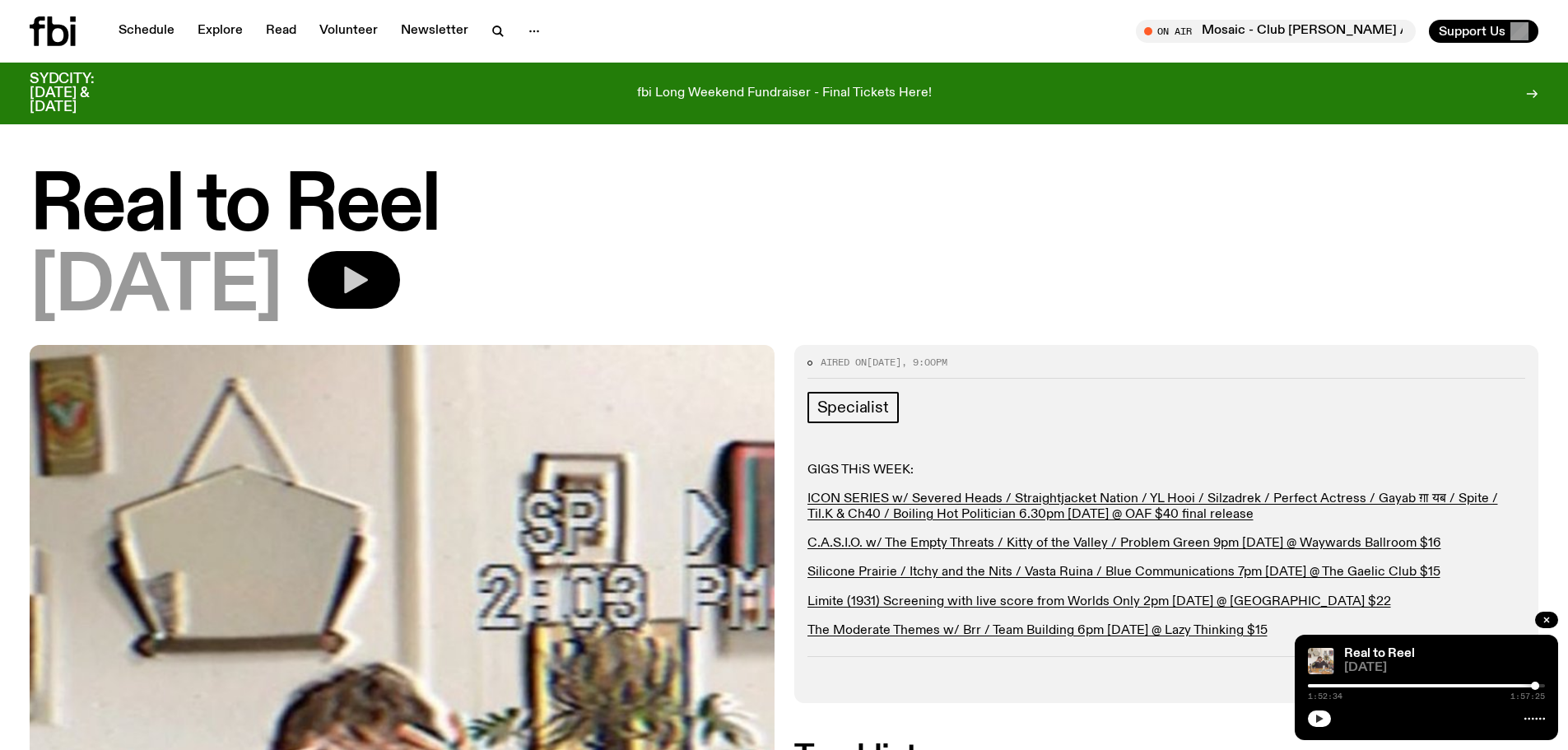
click at [368, 280] on icon "button" at bounding box center [356, 280] width 24 height 27
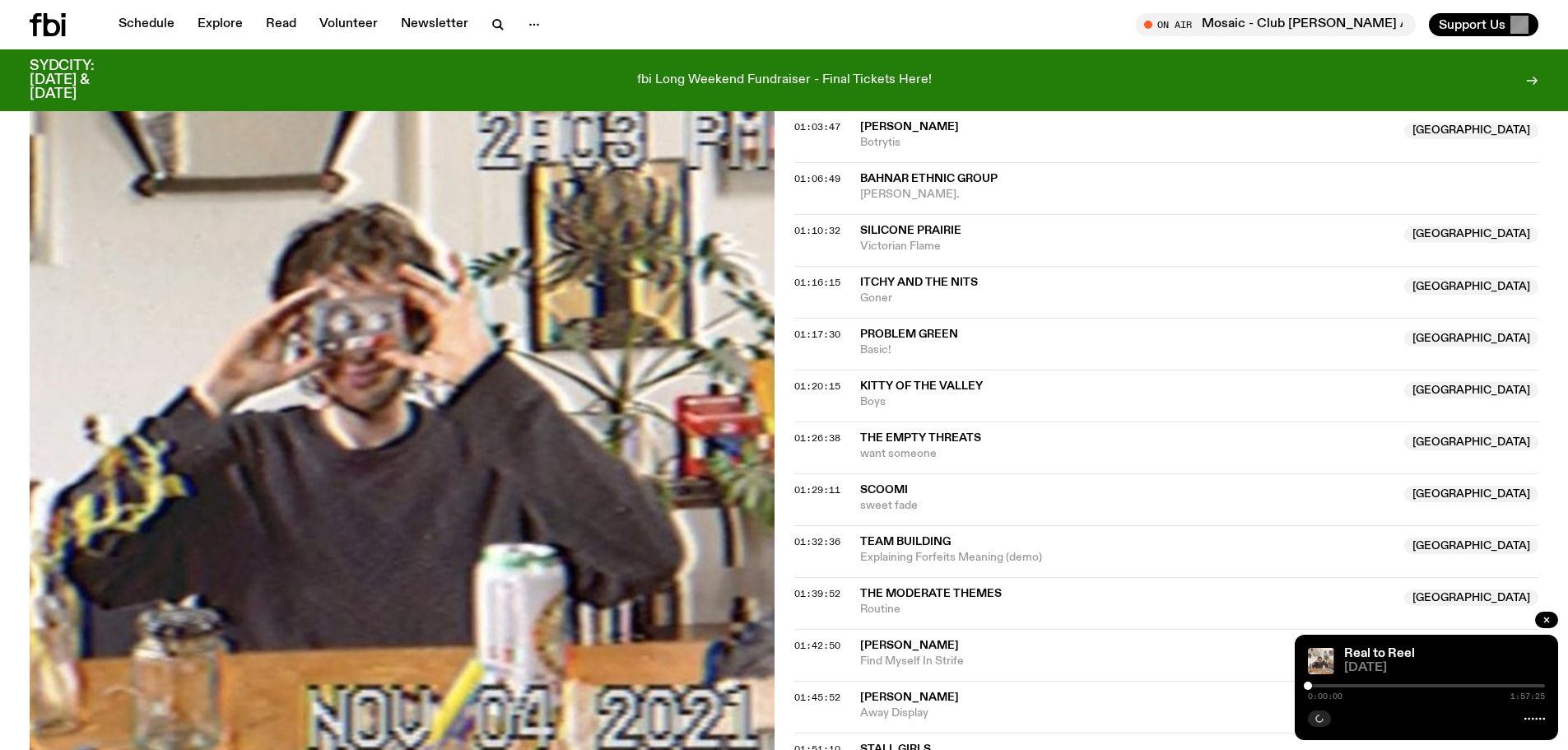
scroll to position [1308, 0]
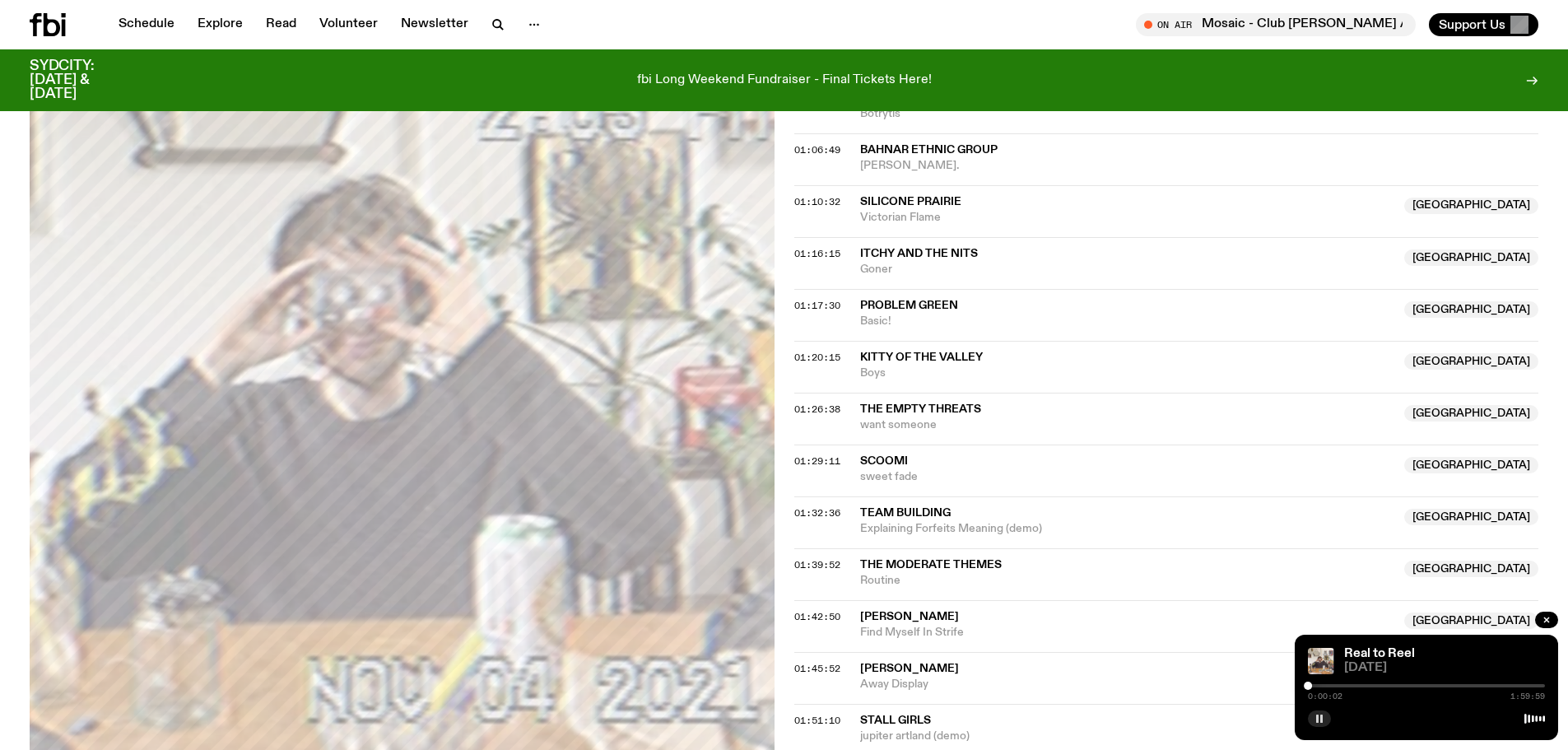
click at [893, 463] on span "scoomi" at bounding box center [884, 461] width 48 height 11
click at [897, 460] on span "scoomi" at bounding box center [884, 461] width 48 height 11
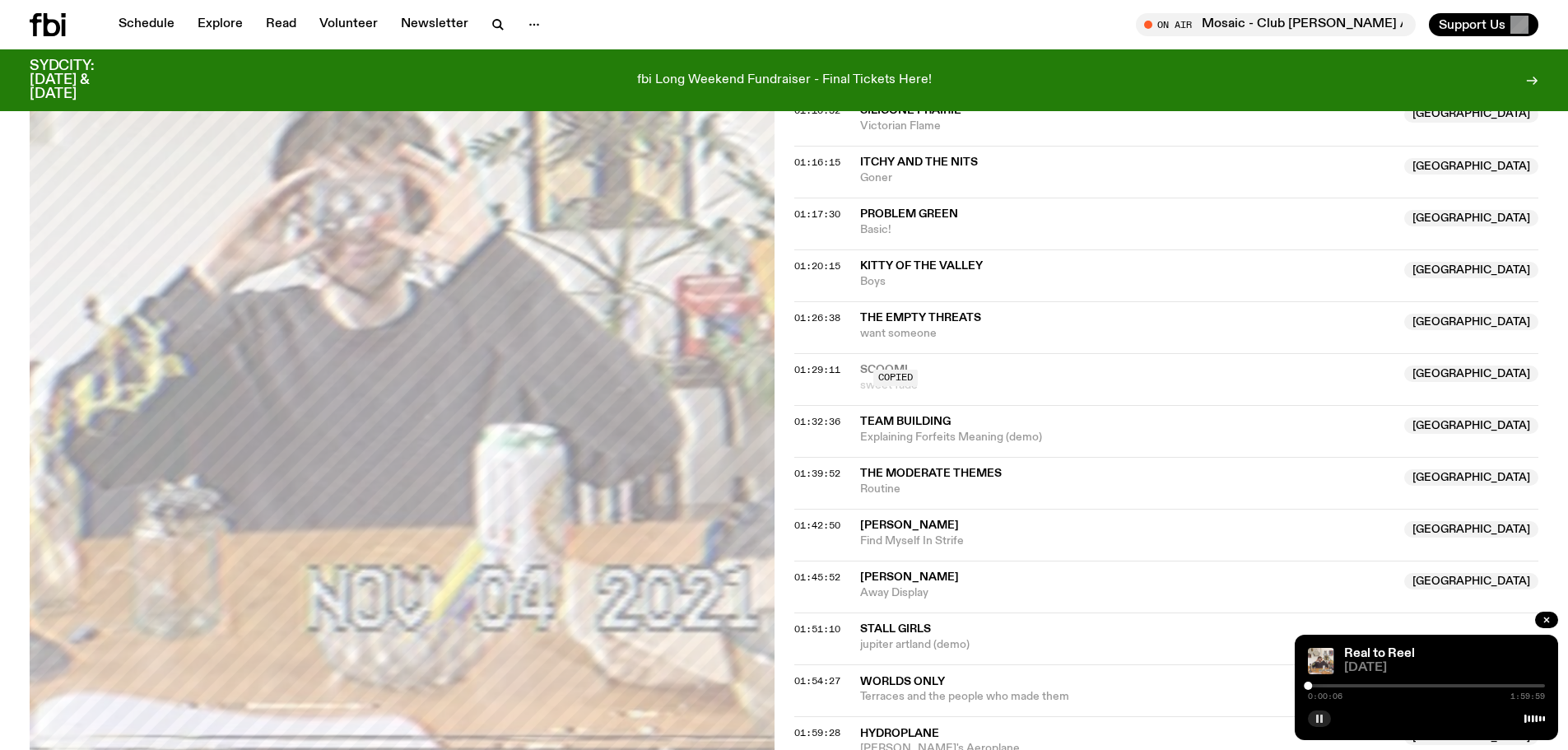
scroll to position [1555, 0]
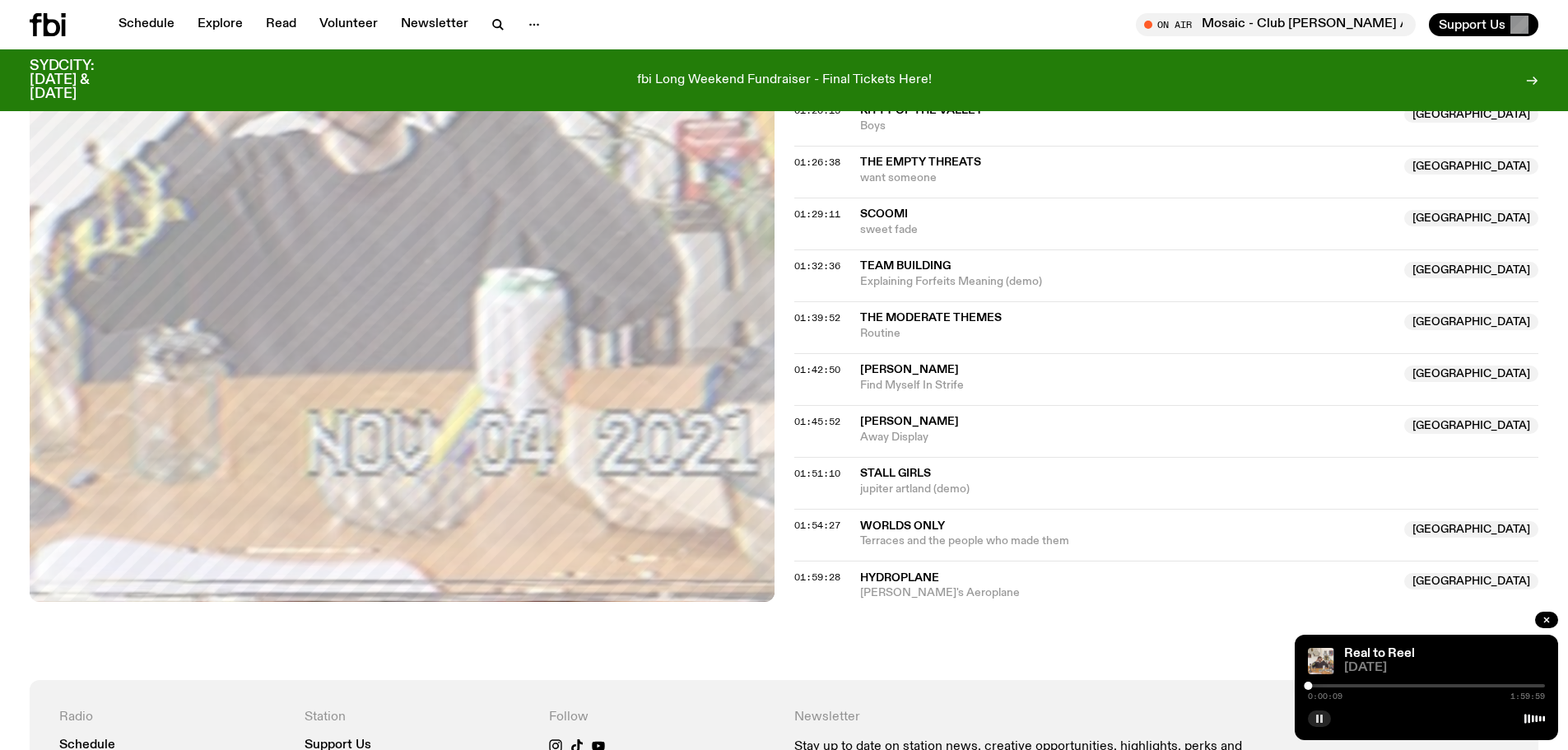
click at [884, 209] on span "scoomi" at bounding box center [884, 214] width 48 height 11
click at [884, 209] on div "Copied" at bounding box center [1127, 222] width 535 height 32
click at [819, 214] on span "01:29:11" at bounding box center [817, 214] width 46 height 13
click at [1487, 685] on div at bounding box center [1487, 685] width 9 height 9
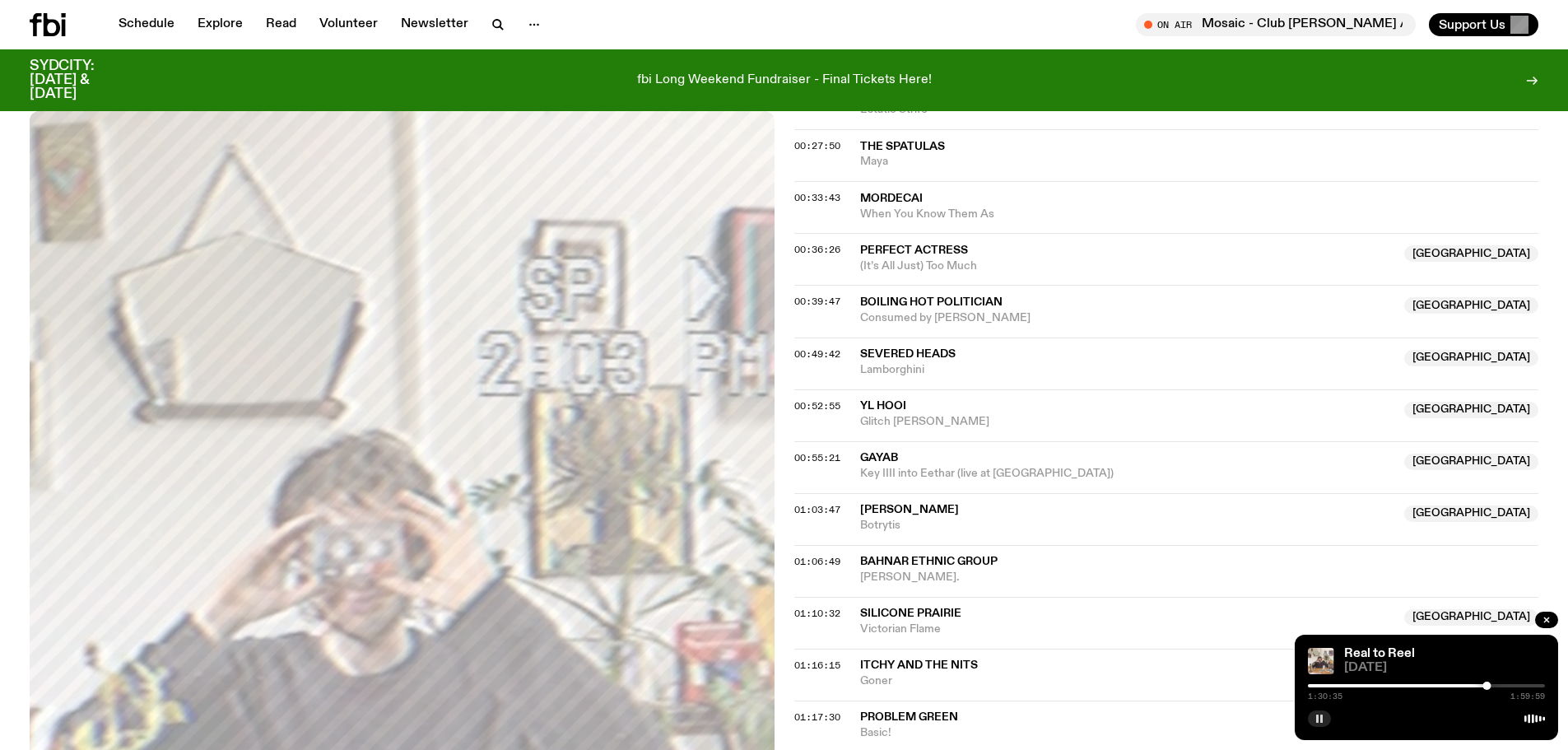
scroll to position [814, 0]
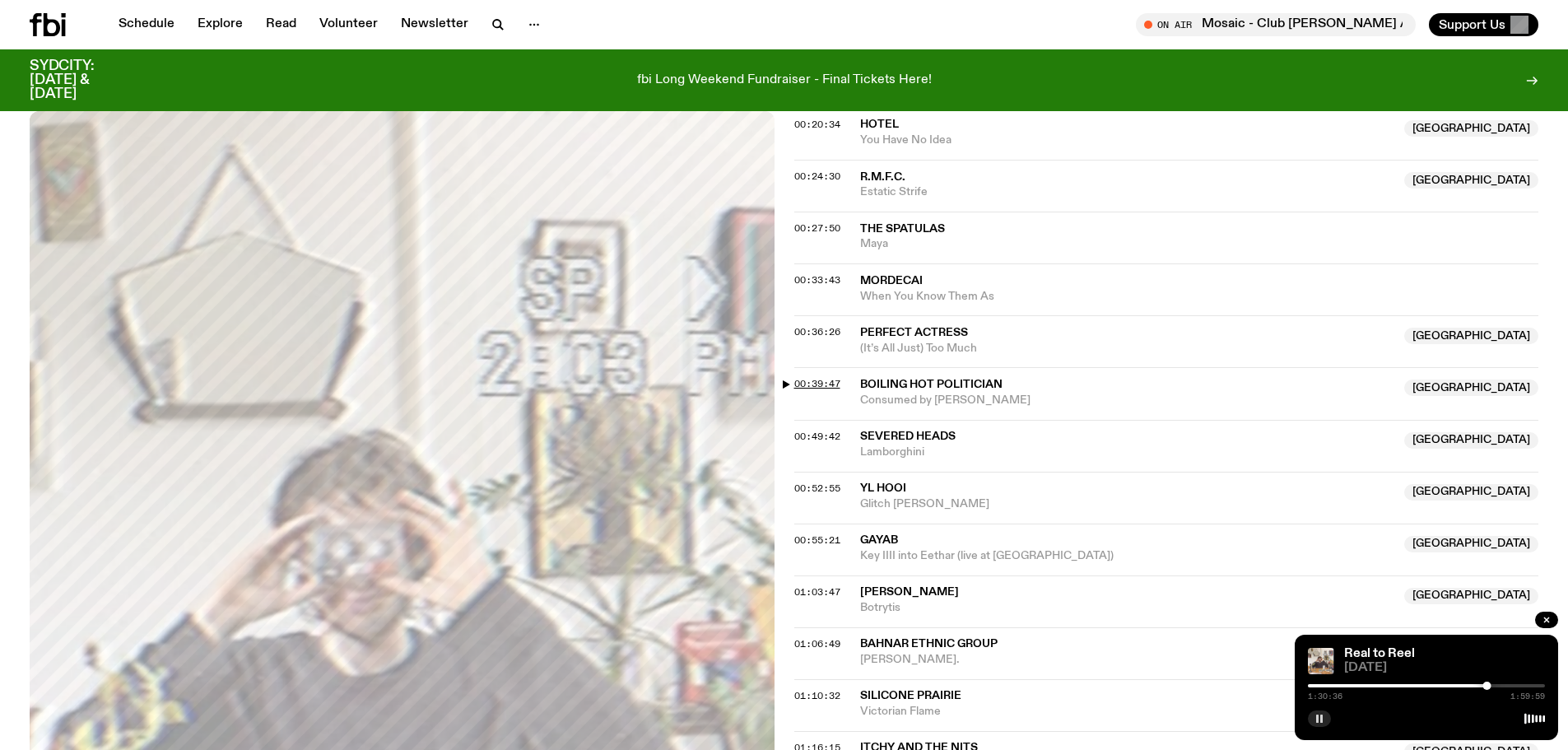
click at [826, 384] on span "00:39:47" at bounding box center [817, 384] width 46 height 13
click at [1388, 687] on div at bounding box center [1386, 685] width 9 height 9
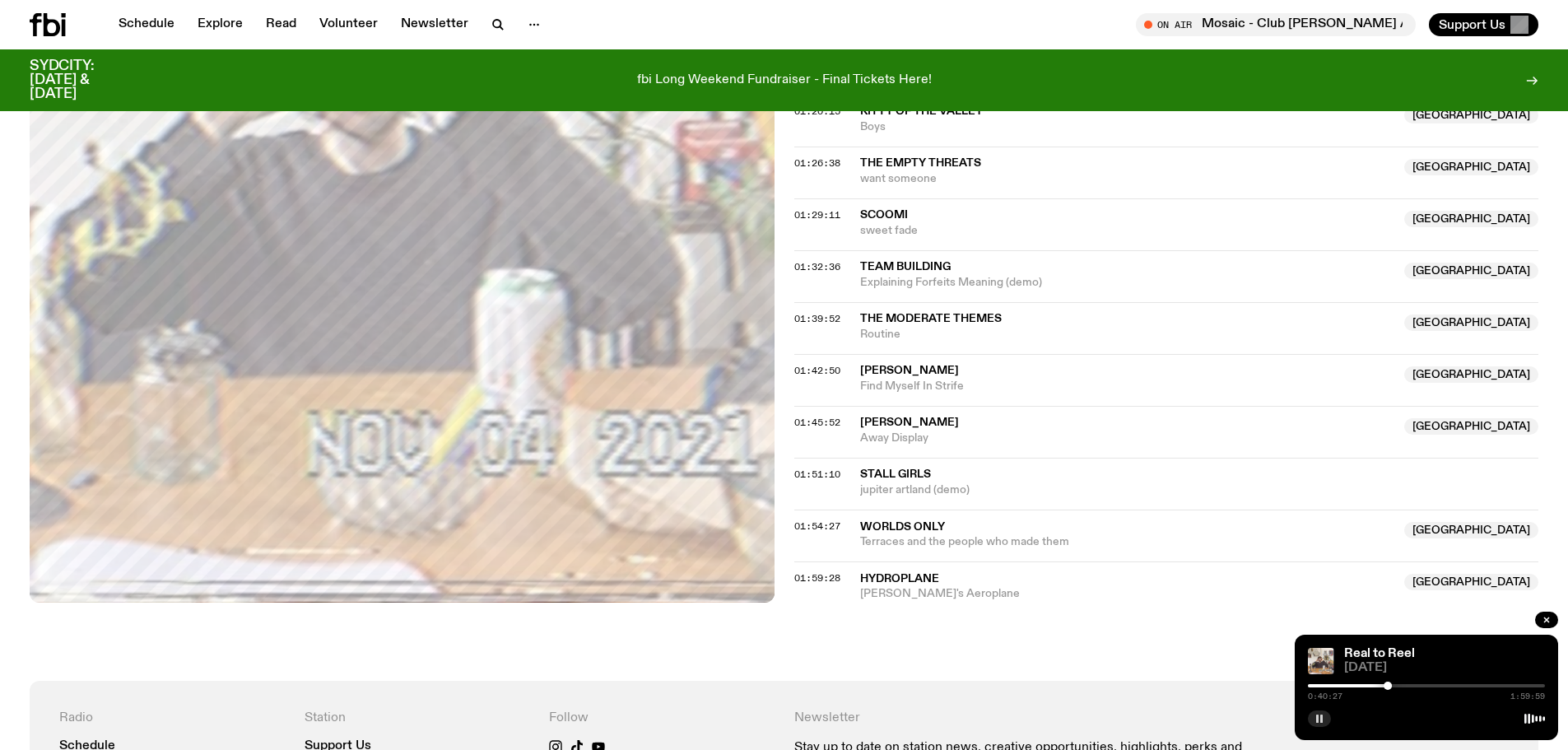
scroll to position [1555, 0]
click at [1321, 723] on button "button" at bounding box center [1319, 717] width 23 height 16
